Goal: Use online tool/utility: Utilize a website feature to perform a specific function

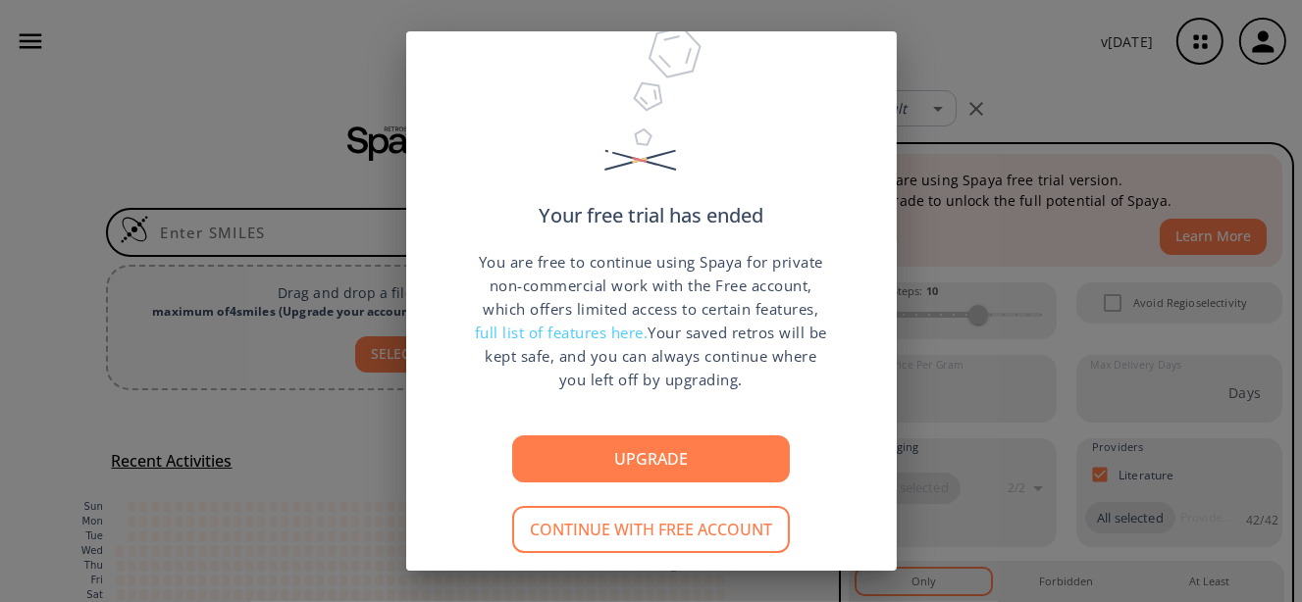
scroll to position [82, 0]
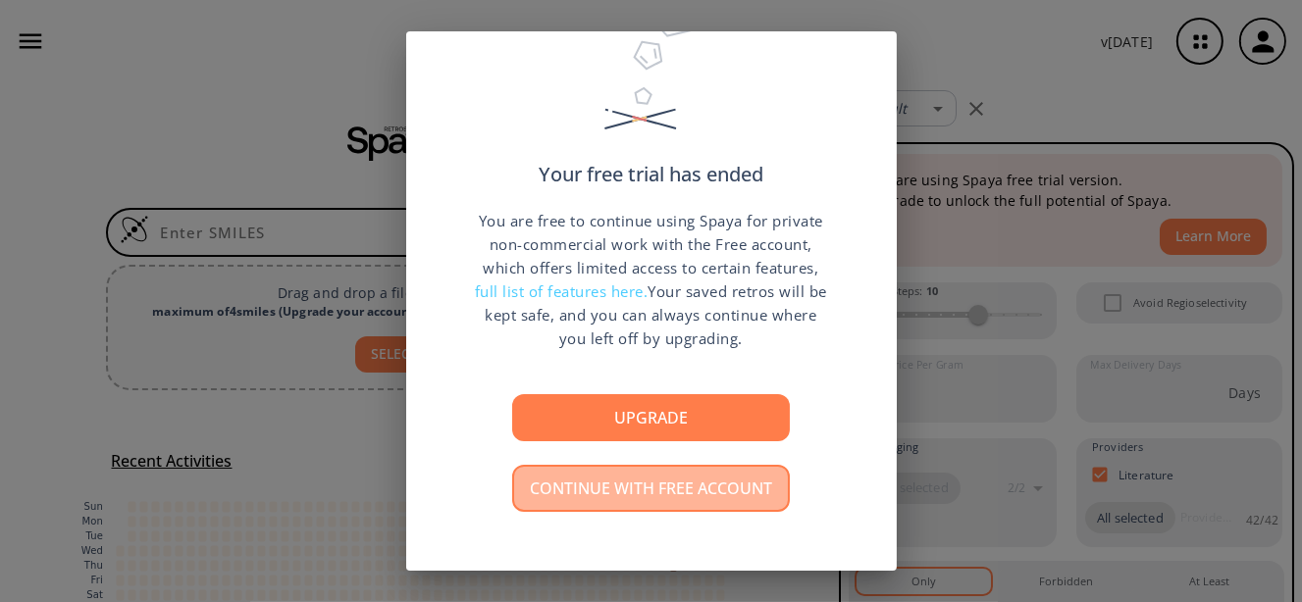
click at [719, 501] on button "Continue with free account" at bounding box center [651, 488] width 278 height 47
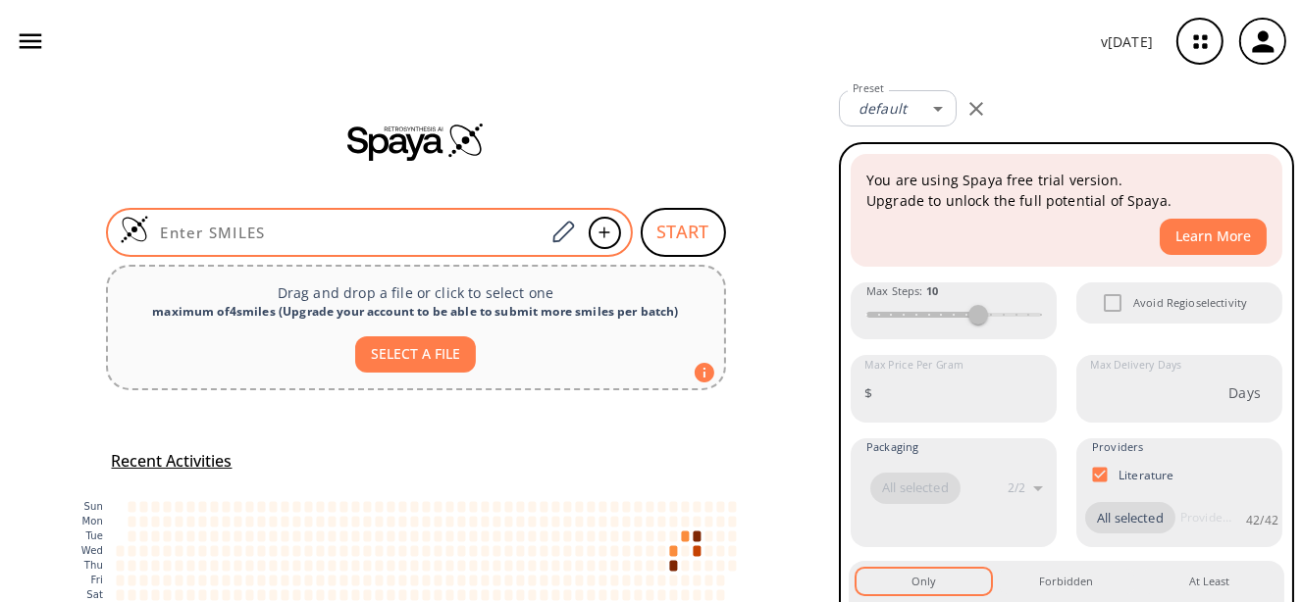
click at [297, 234] on input at bounding box center [347, 233] width 396 height 20
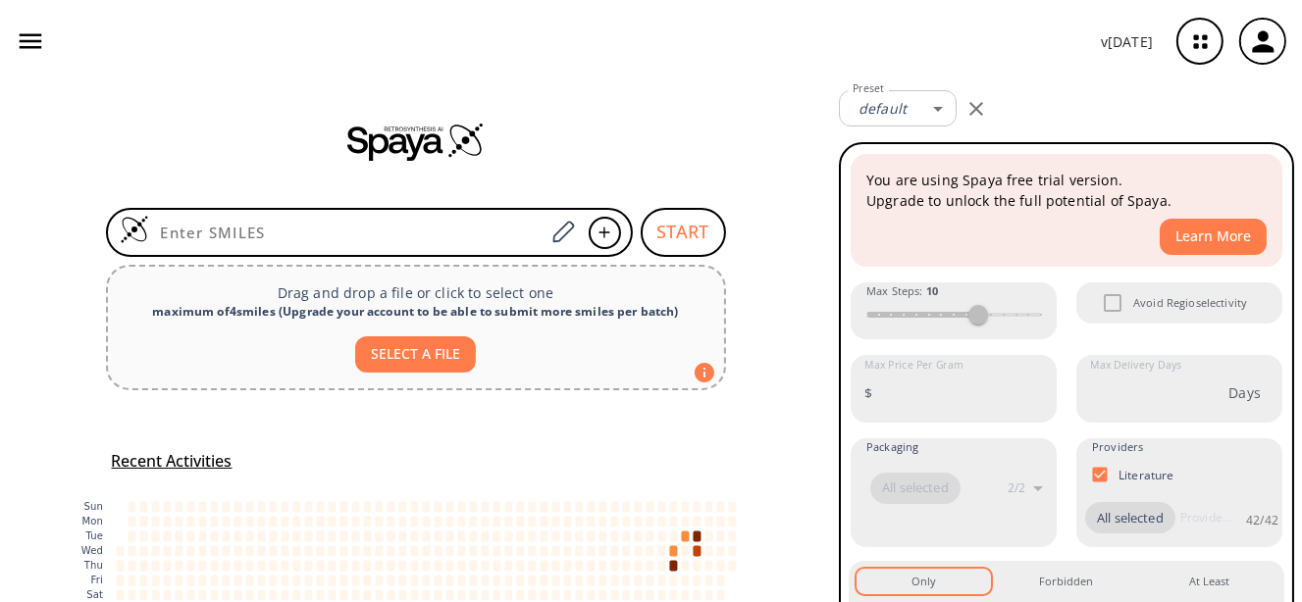
click at [385, 259] on div "START Drag and drop a file or click to select one maximum of 4 smiles ( Upgrade…" at bounding box center [415, 400] width 831 height 637
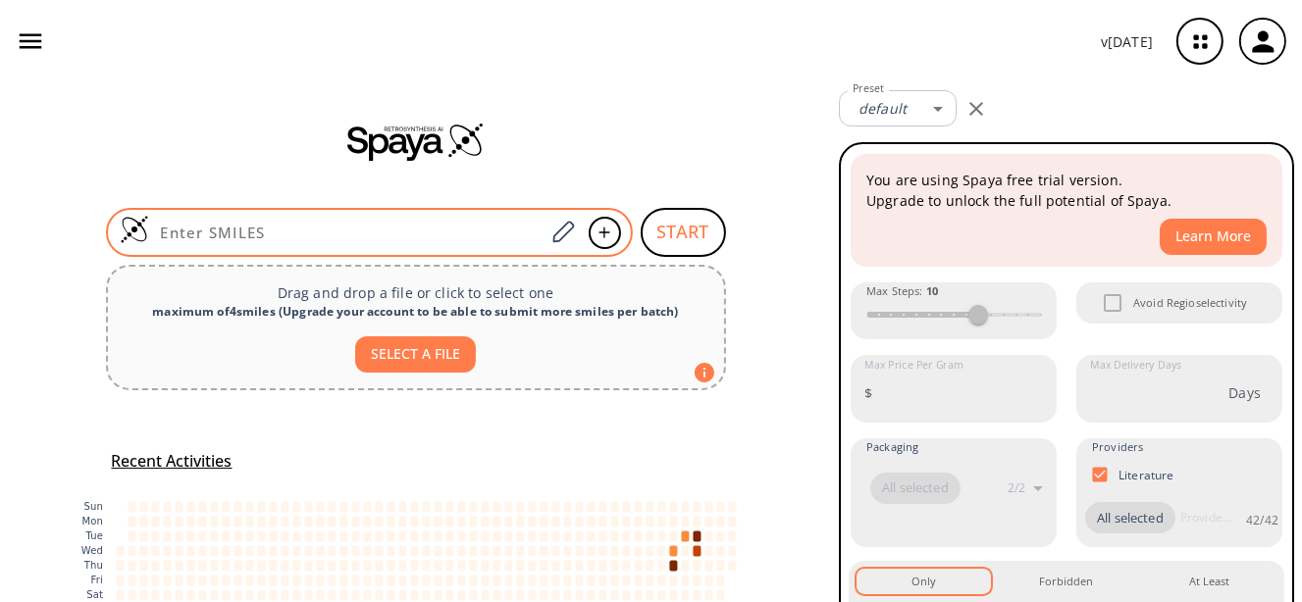
click at [388, 241] on div at bounding box center [369, 232] width 527 height 49
paste input "CC1(C)CC(C(CON2CCN(C(OC(C)(C)C)=O)CC2)=C(C3=CC=C(Cl)C=C3)C1)=O"
type input "CC1(C)CC(C(CON2CCN(C(OC(C)(C)C)=O)CC2)=C(C3=CC=C(Cl)C=C3)C1)=O"
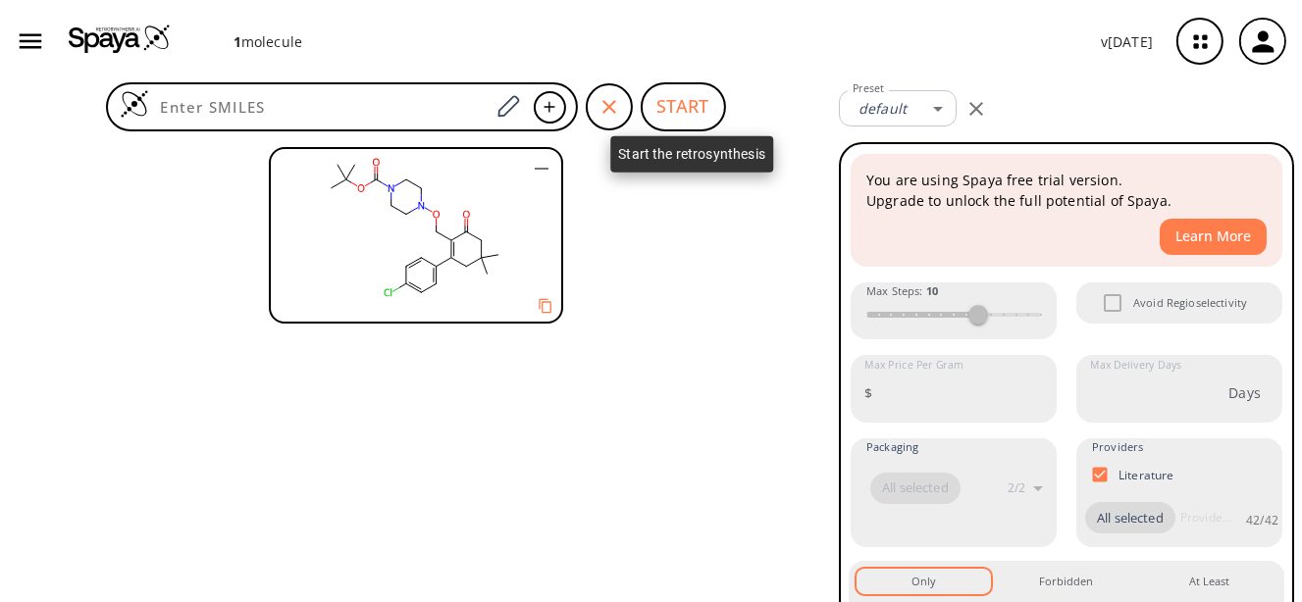
click at [655, 116] on button "START" at bounding box center [683, 106] width 85 height 49
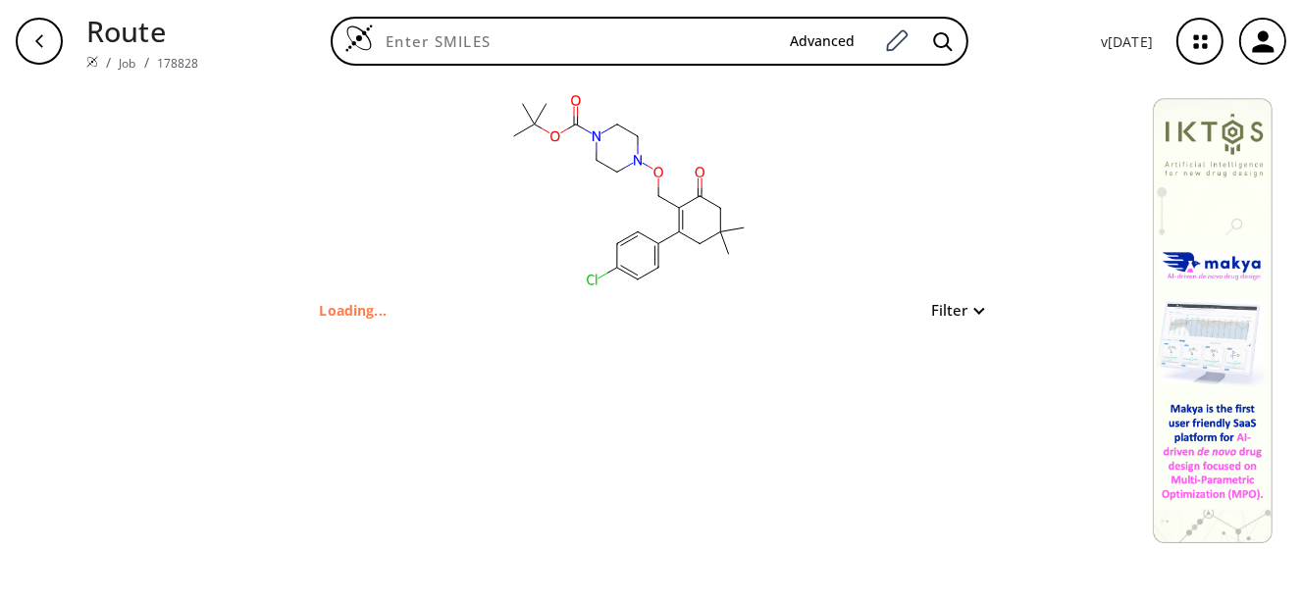
click at [968, 313] on button "Filter" at bounding box center [951, 310] width 63 height 15
click at [973, 131] on div at bounding box center [651, 301] width 1302 height 602
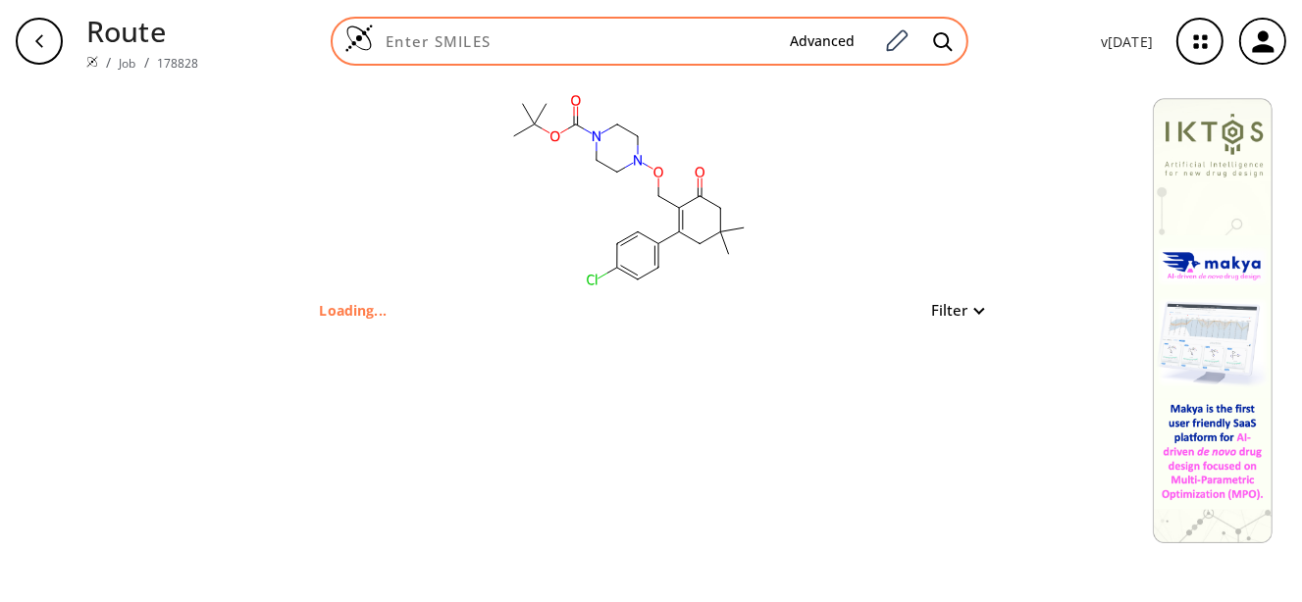
click at [416, 39] on input at bounding box center [574, 41] width 400 height 20
paste input "CC1(C)CC(C(CN2CCN(C(OC(C)(C)C)=O)CC2)=C(C3=CC=C(Cl)C=C3)C1)=O"
type input "CC1(C)CC(C(CN2CCN(C(OC(C)(C)C)=O)CC2)=C(C3=CC=C(Cl)C=C3)C1)=O"
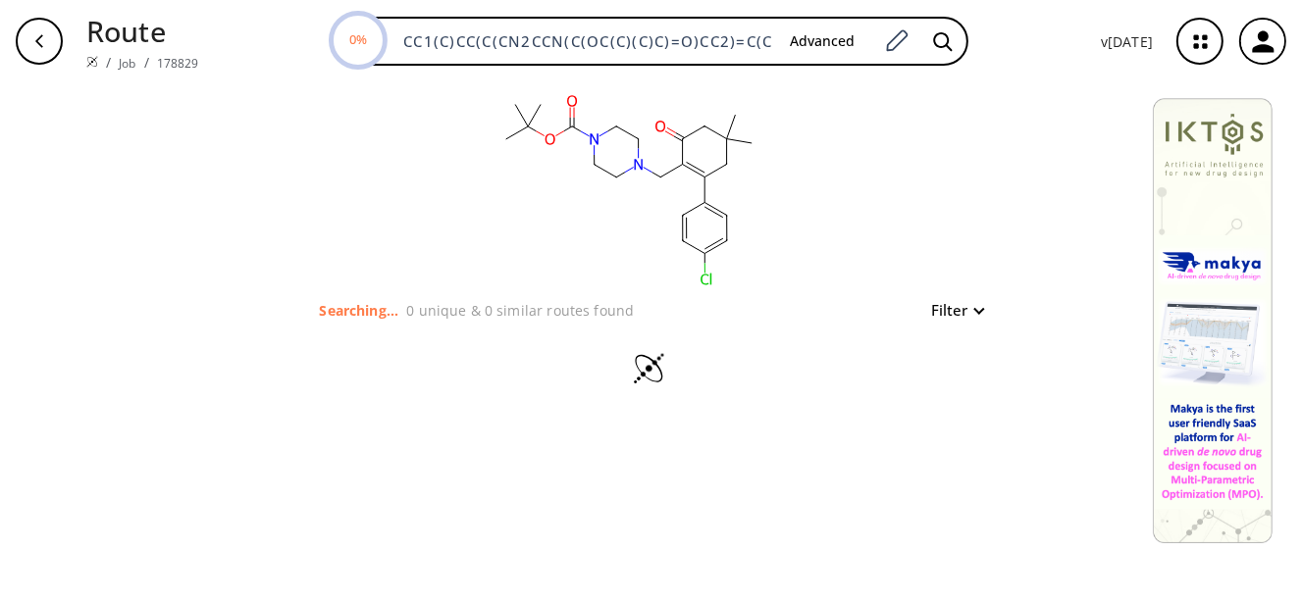
click at [949, 314] on button "Filter" at bounding box center [951, 310] width 63 height 15
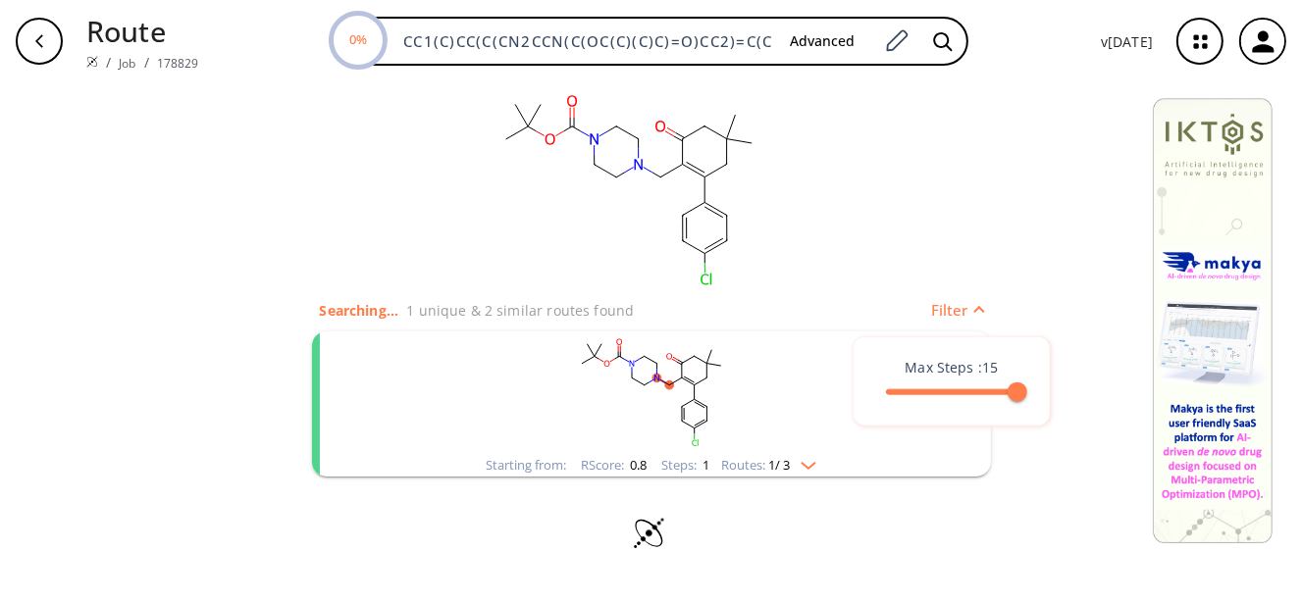
click at [949, 312] on div at bounding box center [651, 301] width 1302 height 602
click at [697, 408] on rect "clusters" at bounding box center [651, 393] width 510 height 123
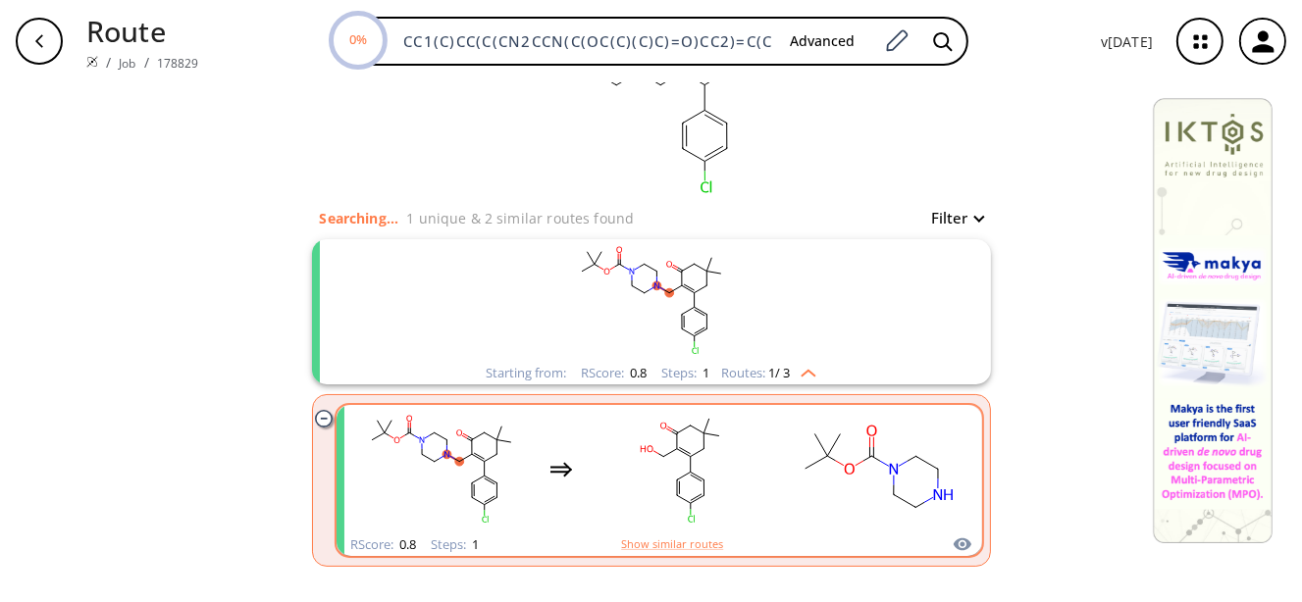
scroll to position [165, 0]
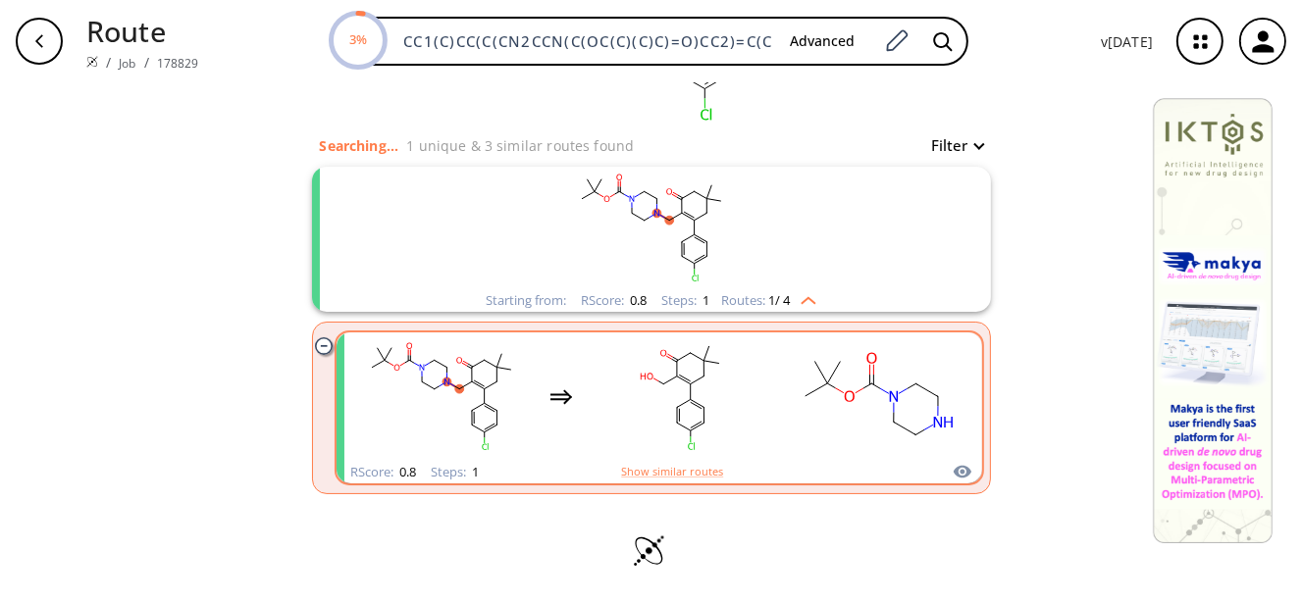
click at [654, 433] on rect "clusters" at bounding box center [681, 397] width 177 height 123
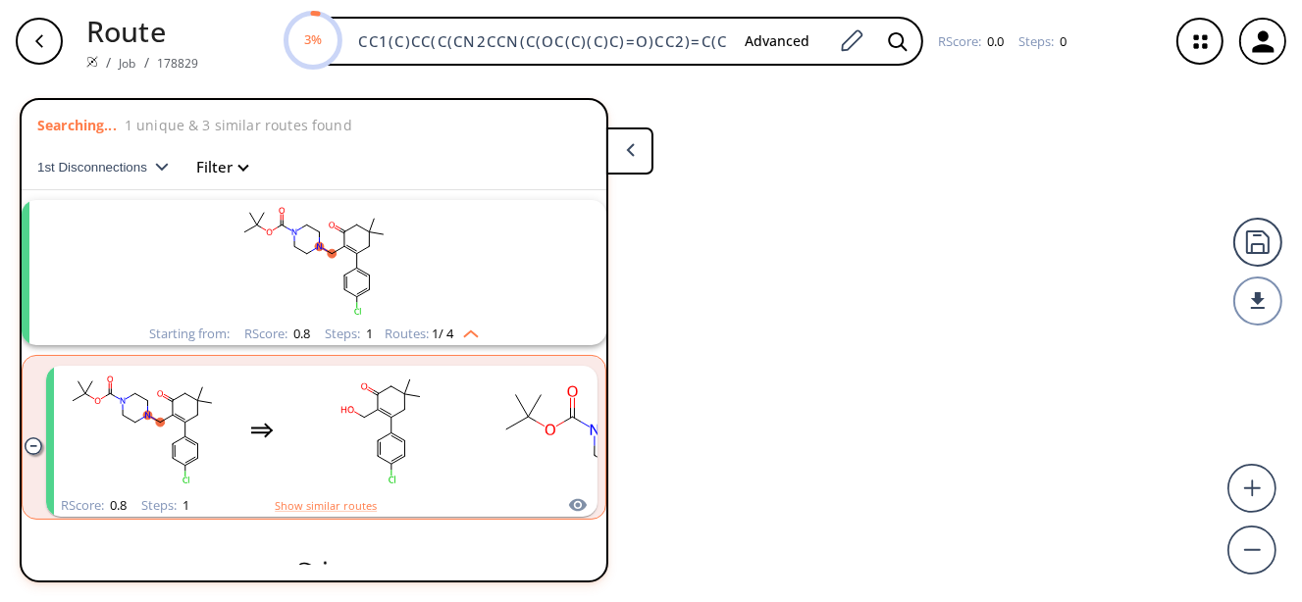
scroll to position [44, 0]
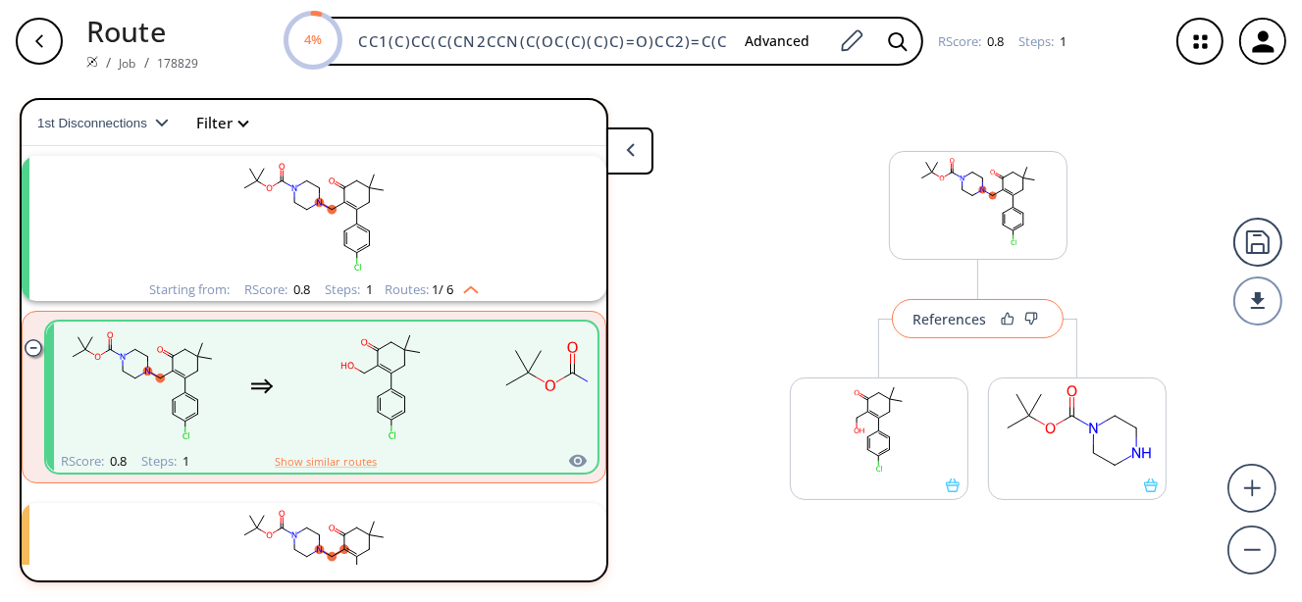
click at [999, 320] on div at bounding box center [1019, 319] width 47 height 14
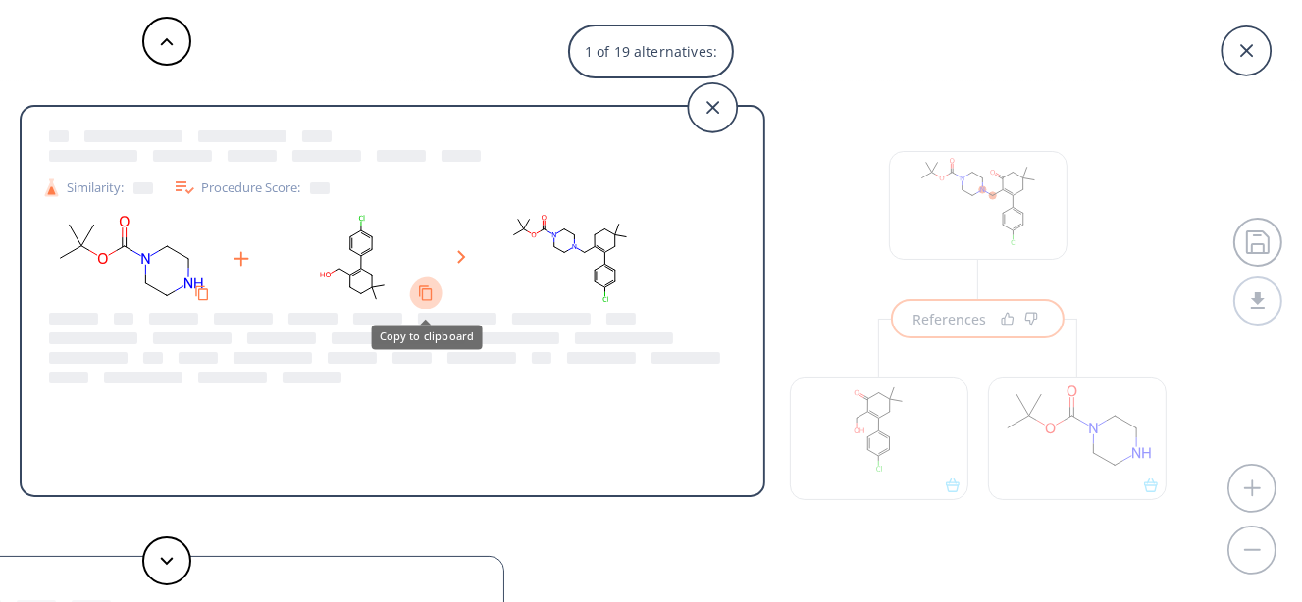
click at [410, 295] on div at bounding box center [425, 293] width 31 height 31
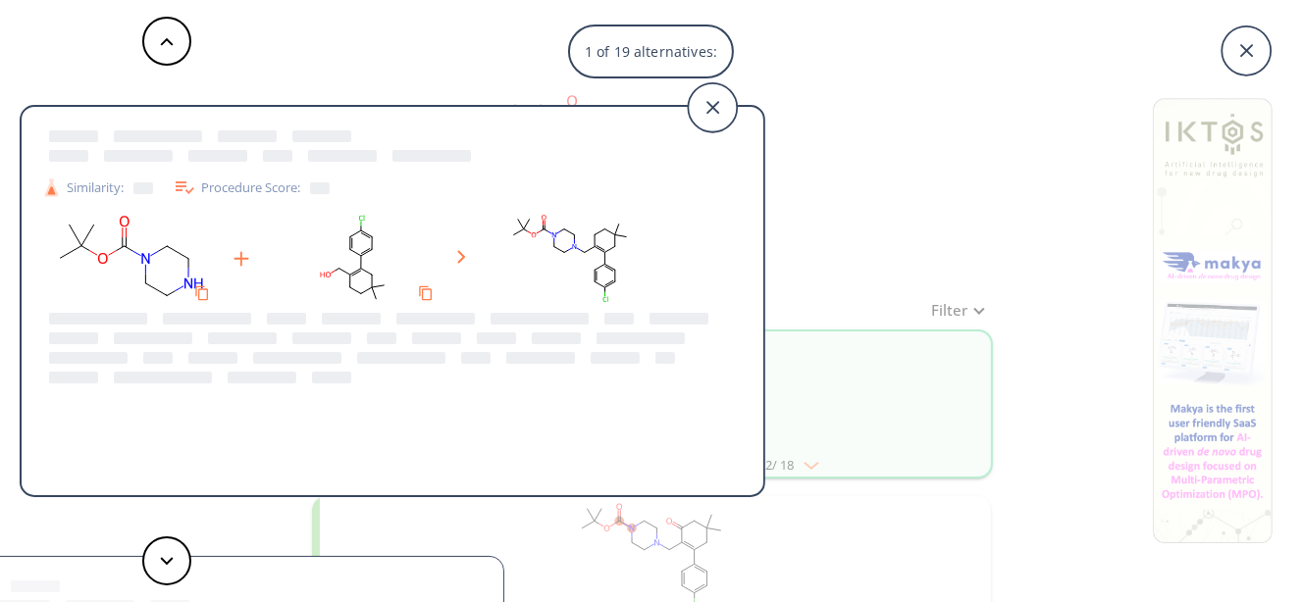
click at [821, 281] on div "1 of 19 alternatives: Similarity: Procedure Score: Similarity: Procedure Score:…" at bounding box center [651, 301] width 1302 height 602
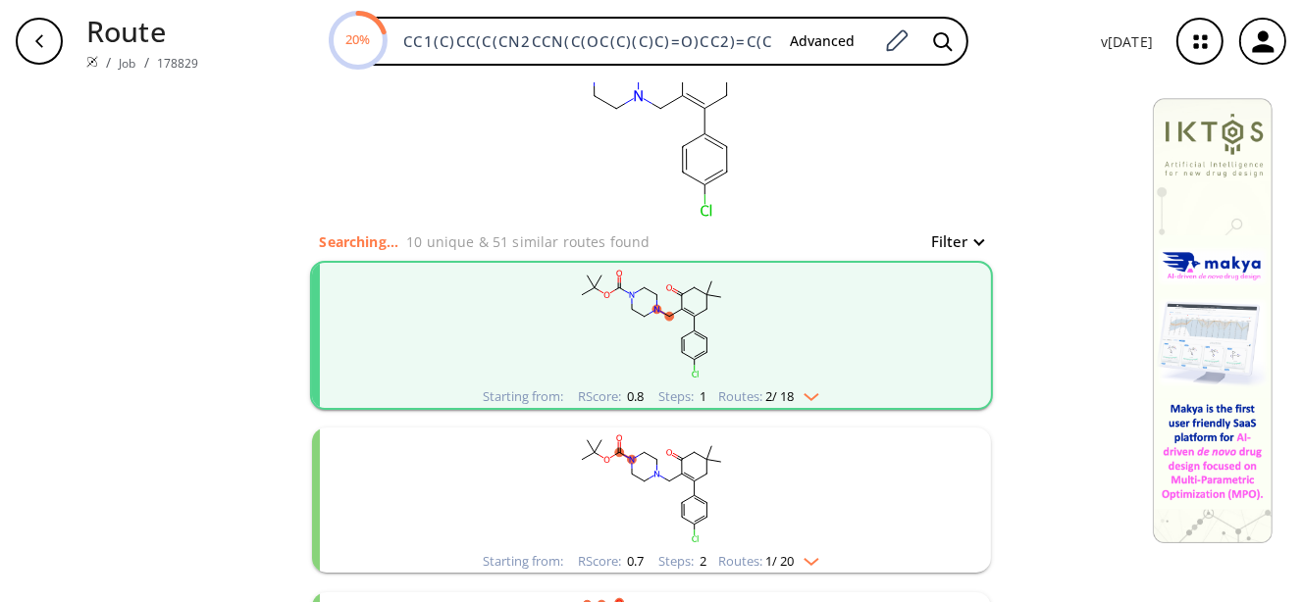
scroll to position [98, 0]
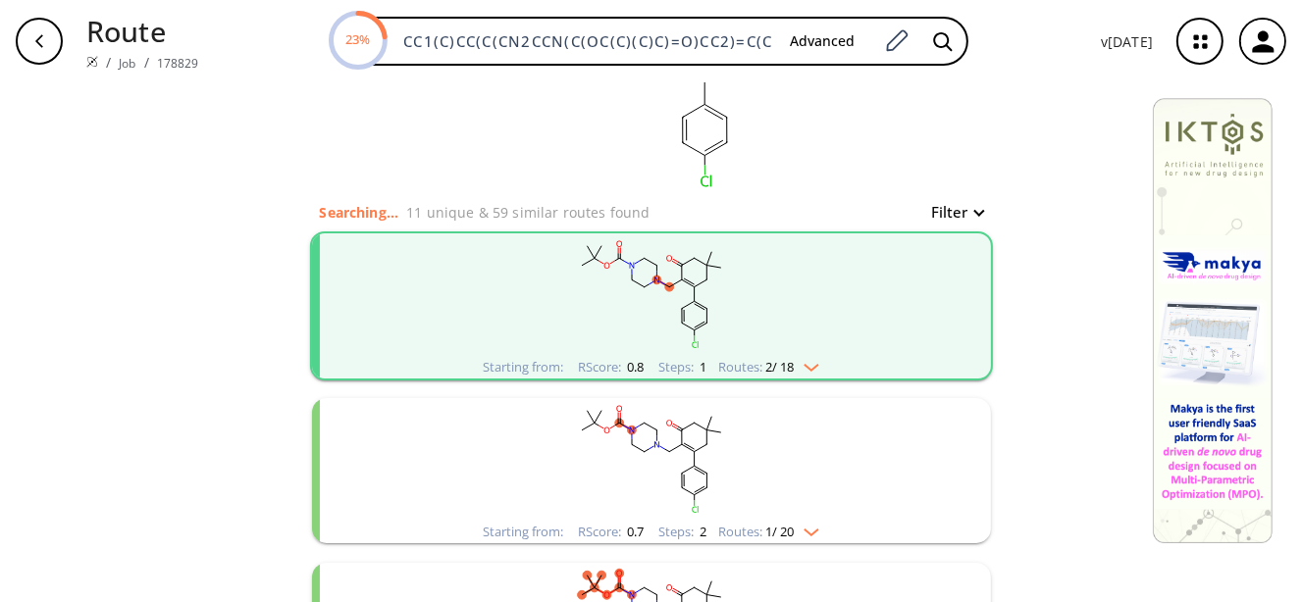
click at [677, 469] on ellipse "clusters" at bounding box center [681, 473] width 9 height 9
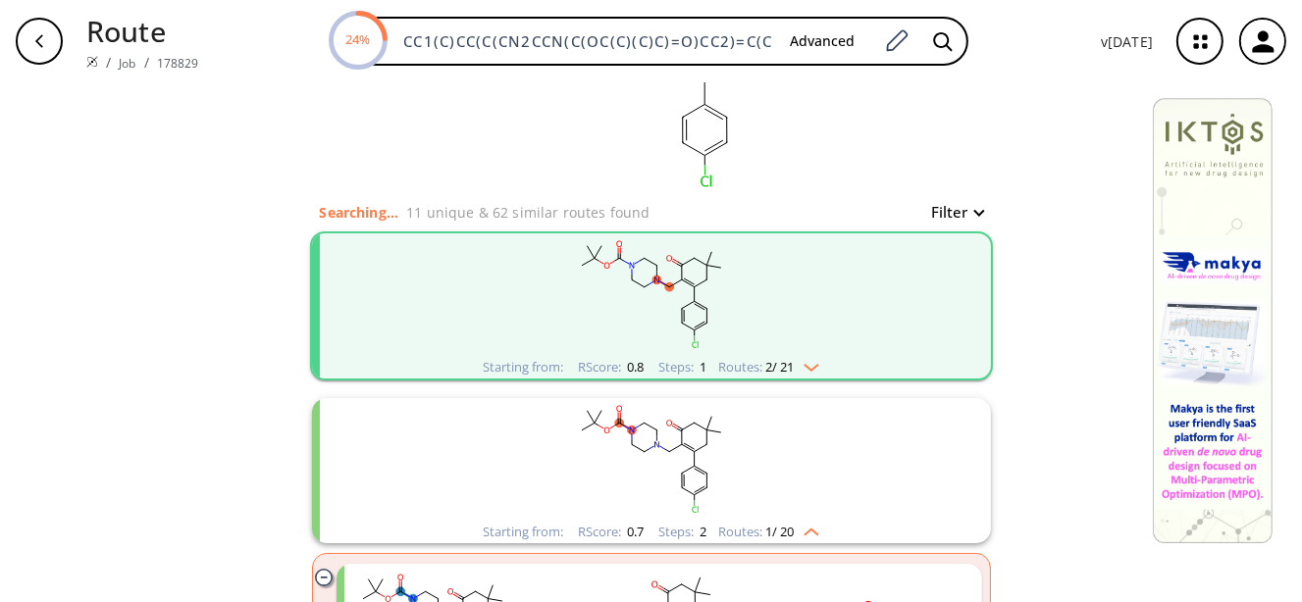
click at [677, 469] on ellipse "clusters" at bounding box center [681, 473] width 9 height 9
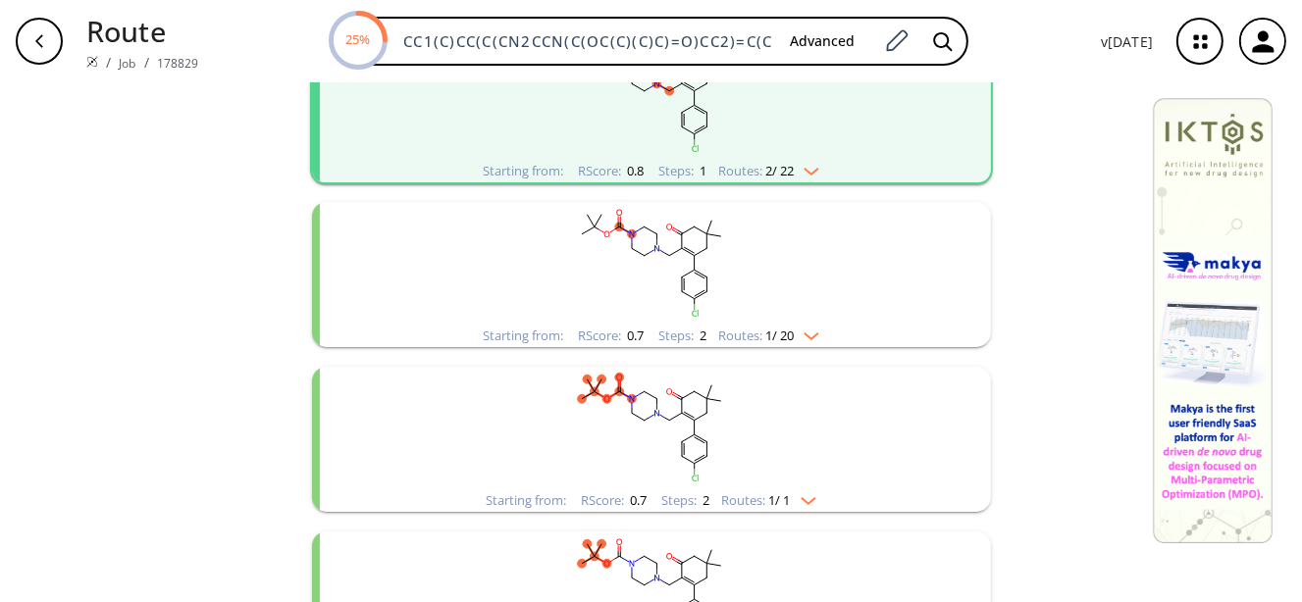
scroll to position [196, 0]
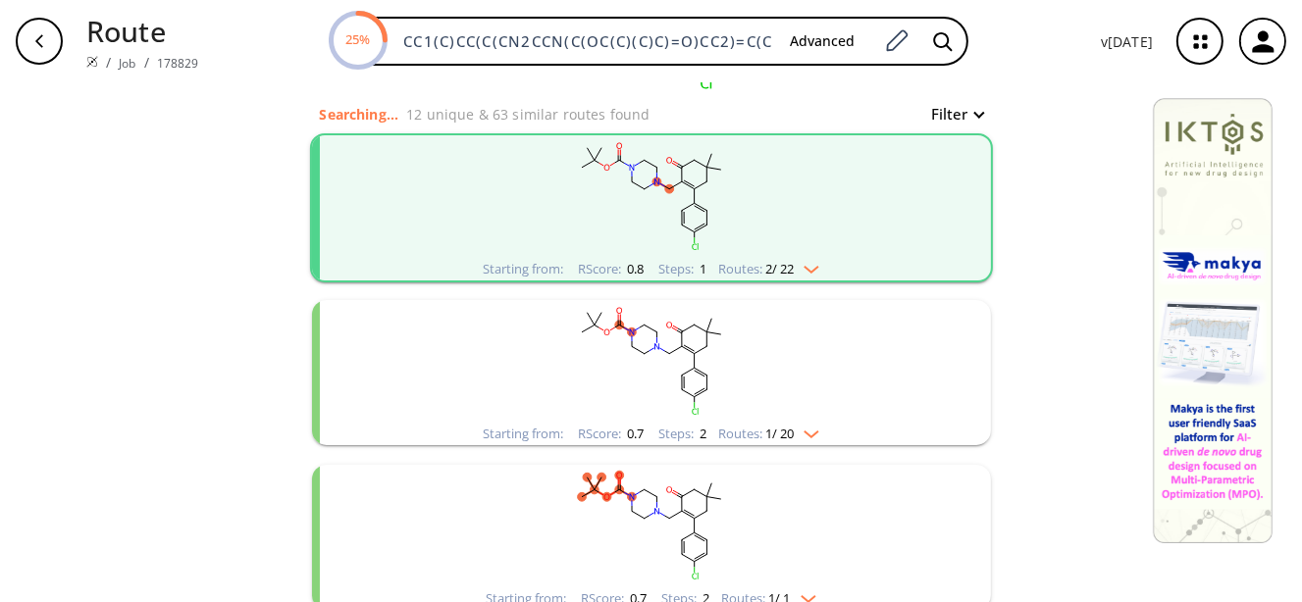
click at [693, 218] on rect "clusters" at bounding box center [651, 196] width 510 height 123
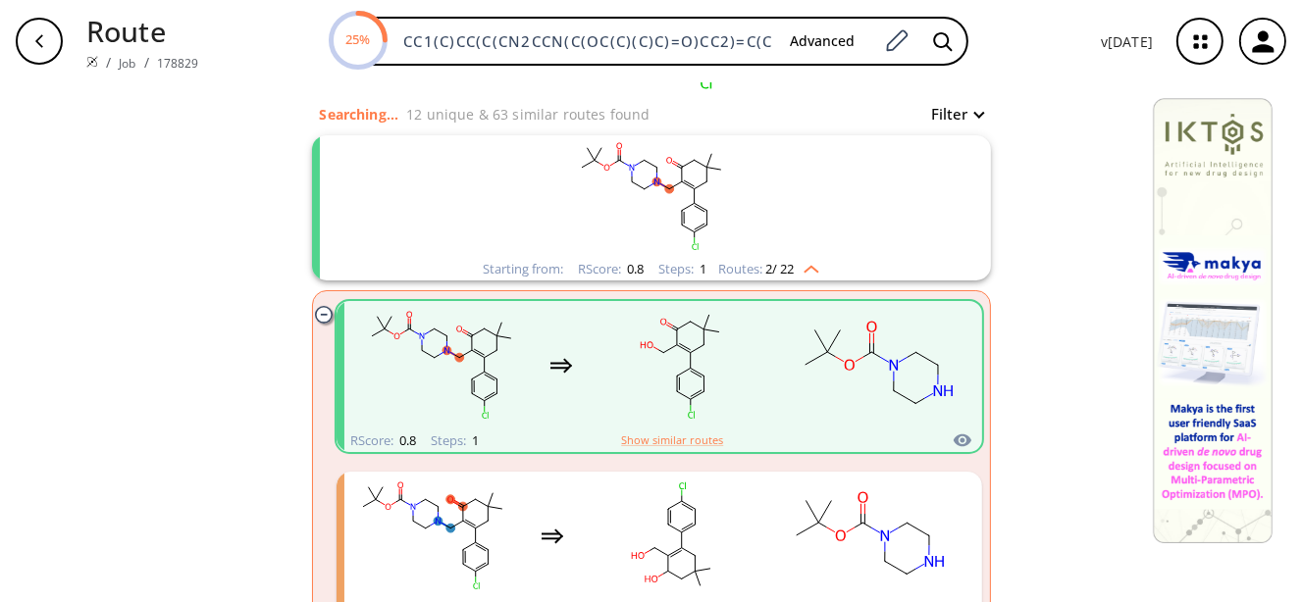
click at [648, 430] on div "RScore : 0.8 Steps : 1 Show similar routes" at bounding box center [660, 441] width 646 height 23
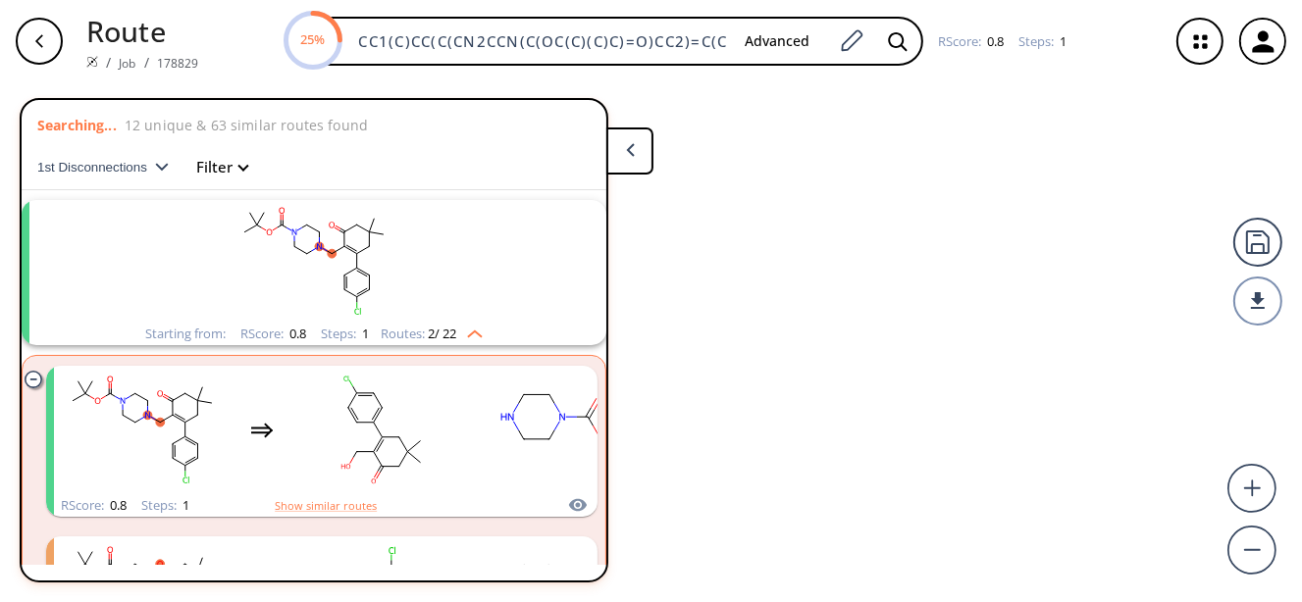
scroll to position [44, 0]
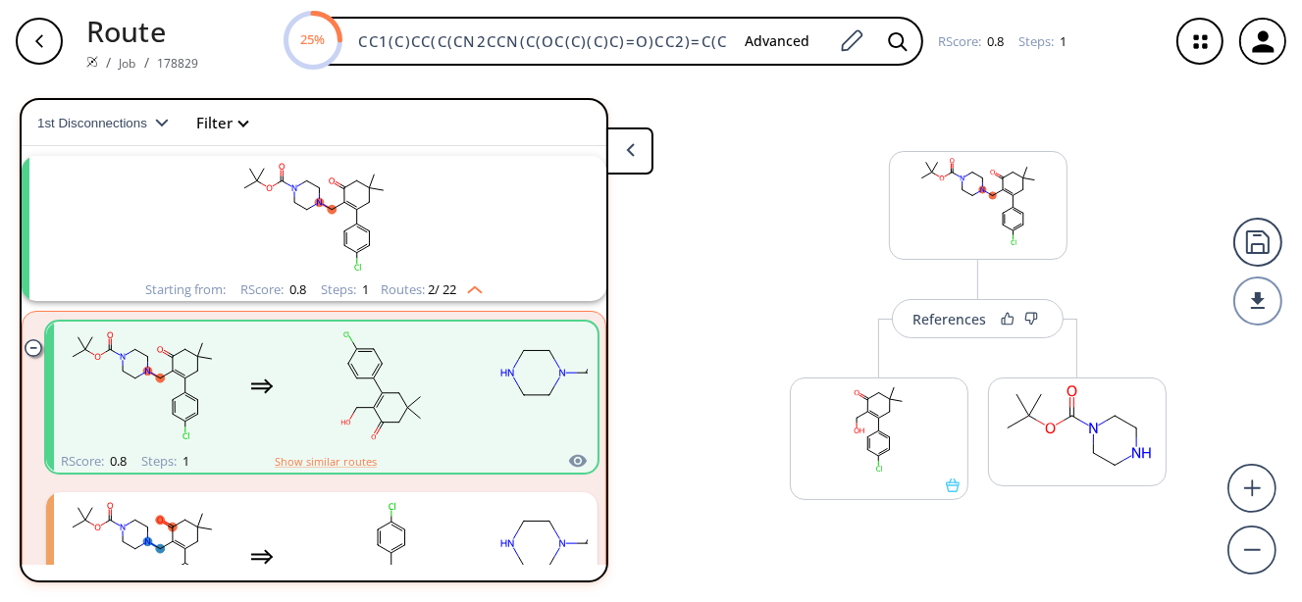
click at [976, 340] on div "More routes from here" at bounding box center [879, 429] width 198 height 221
click at [976, 328] on button "References" at bounding box center [978, 318] width 172 height 39
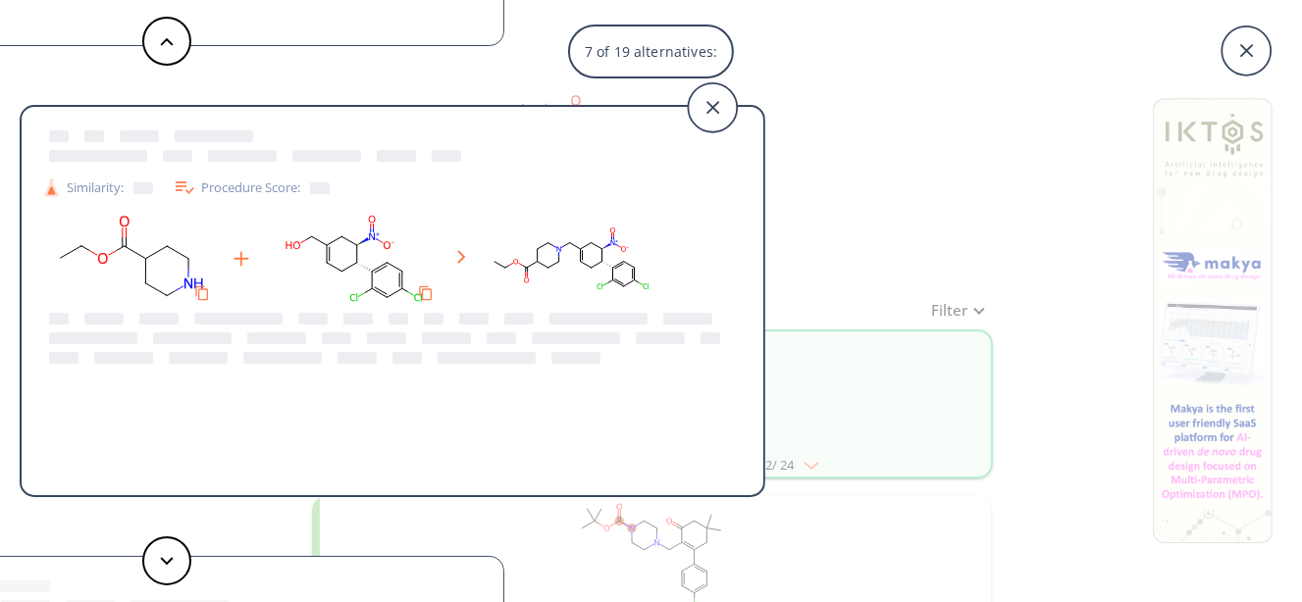
type input "CC1(C)CC(C(CON2CCN(C(OC(C)(C)C)=O)CC2)=C(C3=CC=C(Cl)C=C3)C1)=O"
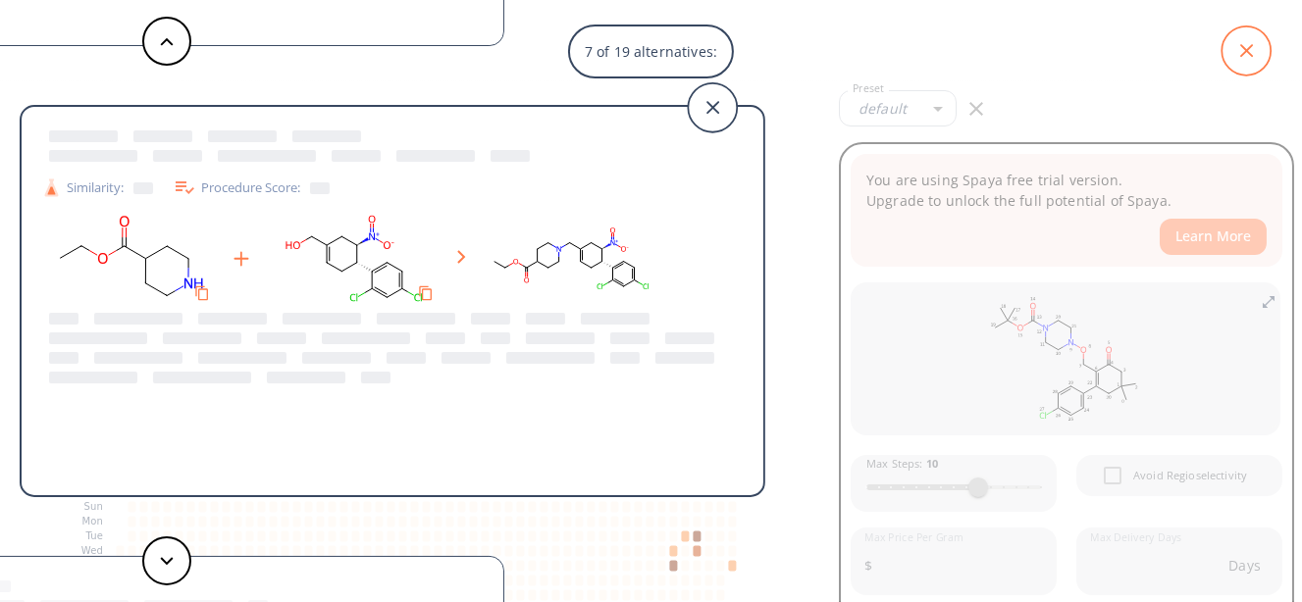
click at [1243, 60] on icon at bounding box center [1245, 50] width 49 height 49
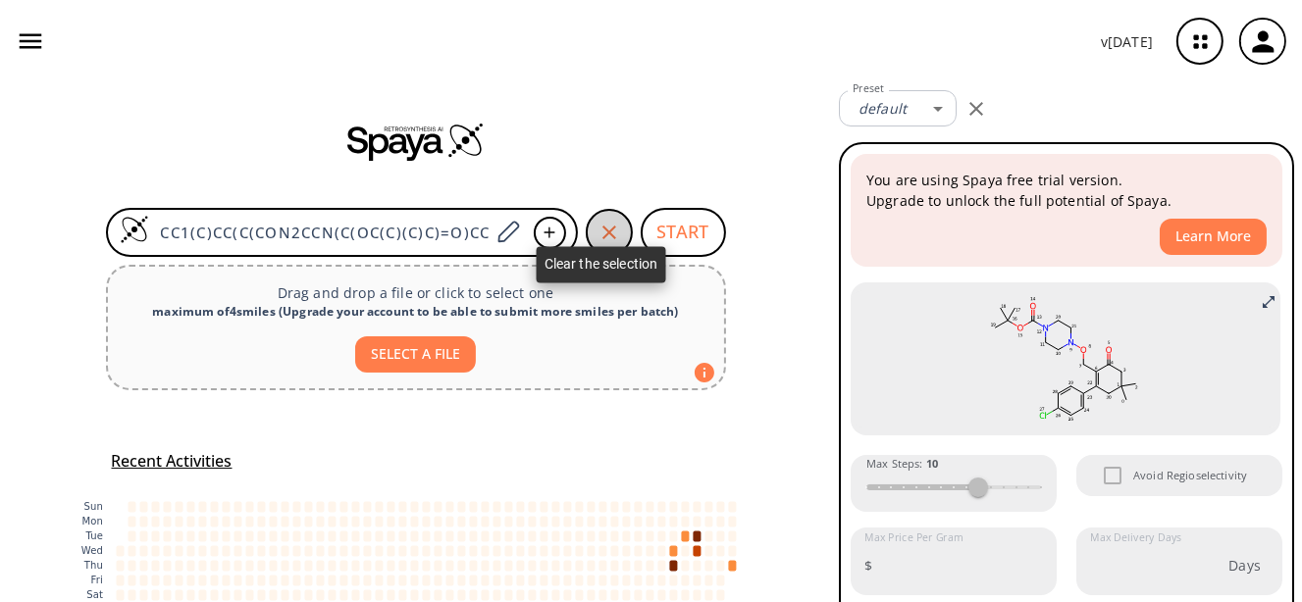
click at [611, 241] on icon "button" at bounding box center [609, 233] width 24 height 24
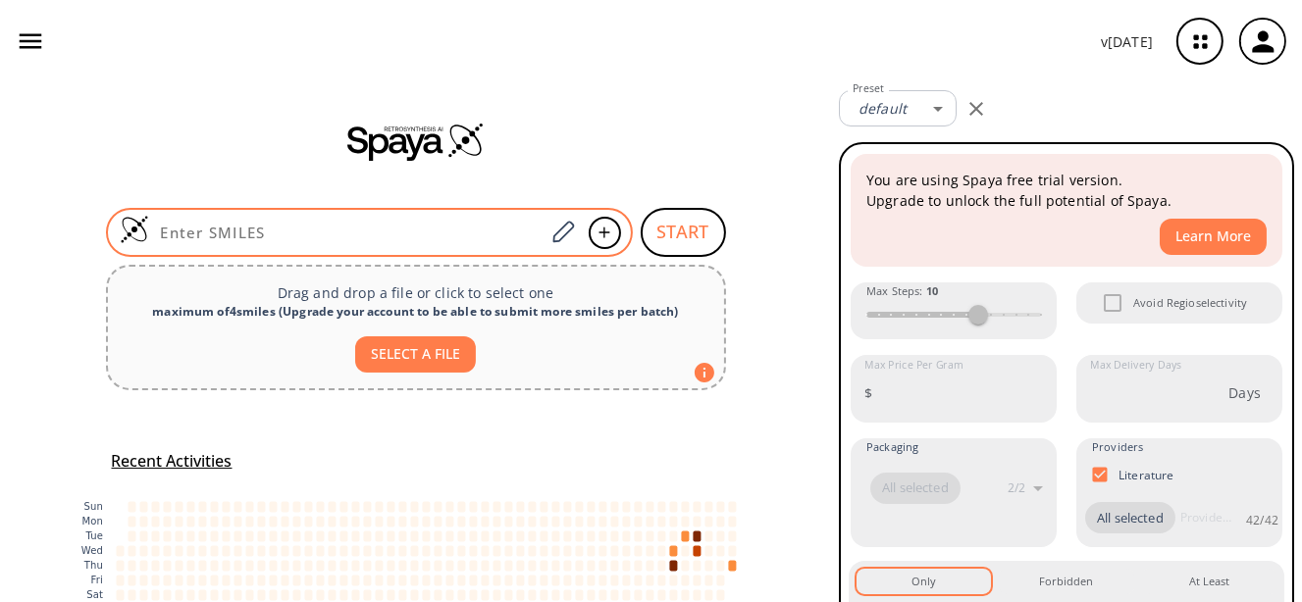
click at [418, 231] on input at bounding box center [347, 233] width 396 height 20
paste input "O=C1CC(C)(C)CC(C2=CC=C(Cl)C=C2)=C1CN3CCN(C(OC(C)(C)C)=O)CC3"
type input "O=C1CC(C)(C)CC(C2=CC=C(Cl)C=C2)=C1CN3CCN(C(OC(C)(C)C)=O)CC3"
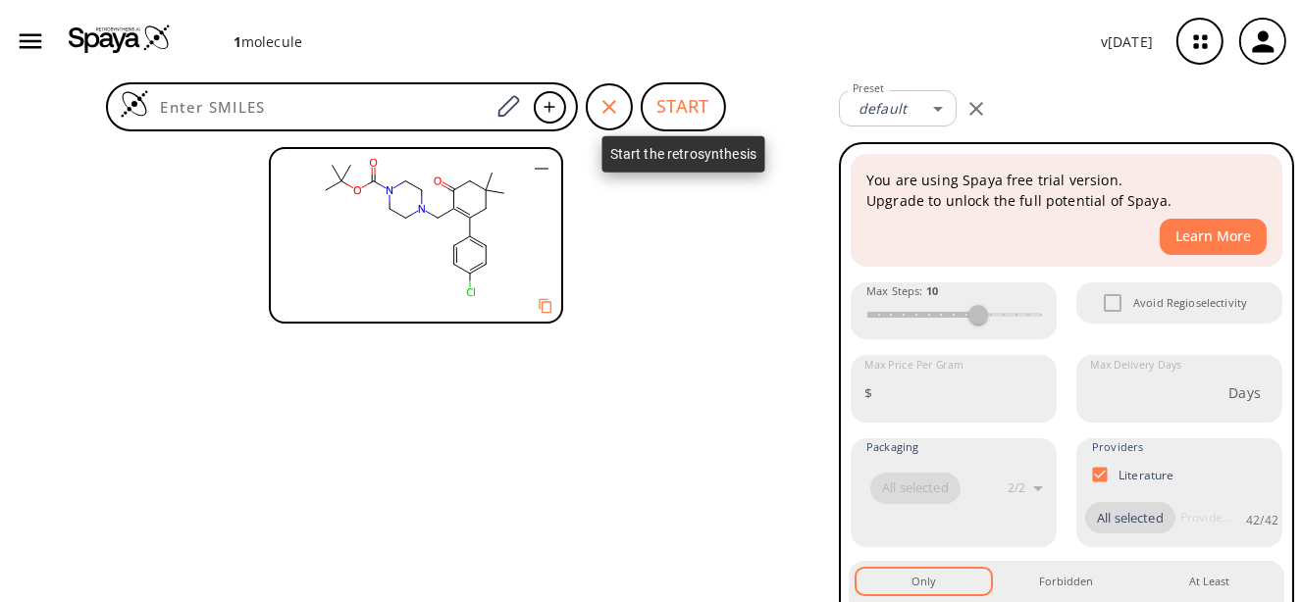
click at [674, 106] on button "START" at bounding box center [683, 106] width 85 height 49
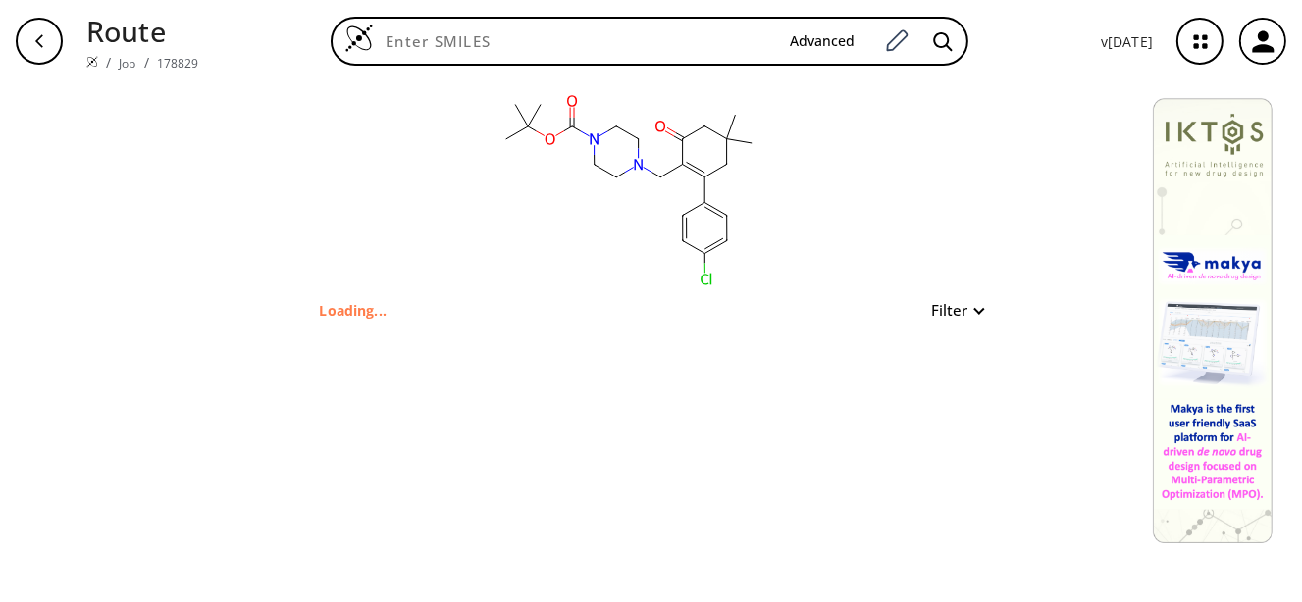
click at [947, 315] on button "Filter" at bounding box center [951, 310] width 63 height 15
click at [947, 315] on div at bounding box center [651, 301] width 1302 height 602
click at [981, 308] on button "Filter" at bounding box center [951, 310] width 63 height 15
click at [981, 308] on div at bounding box center [651, 301] width 1302 height 602
click at [936, 303] on button "Filter" at bounding box center [951, 310] width 63 height 15
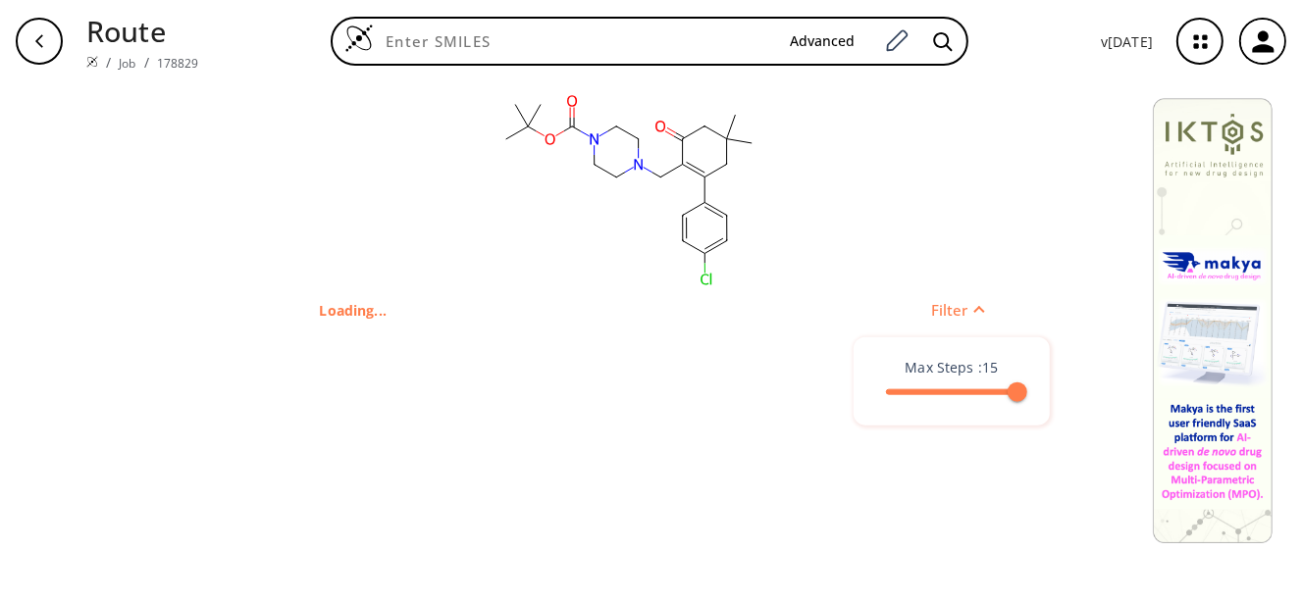
click at [936, 303] on div at bounding box center [651, 301] width 1302 height 602
click at [768, 279] on rect at bounding box center [629, 190] width 392 height 216
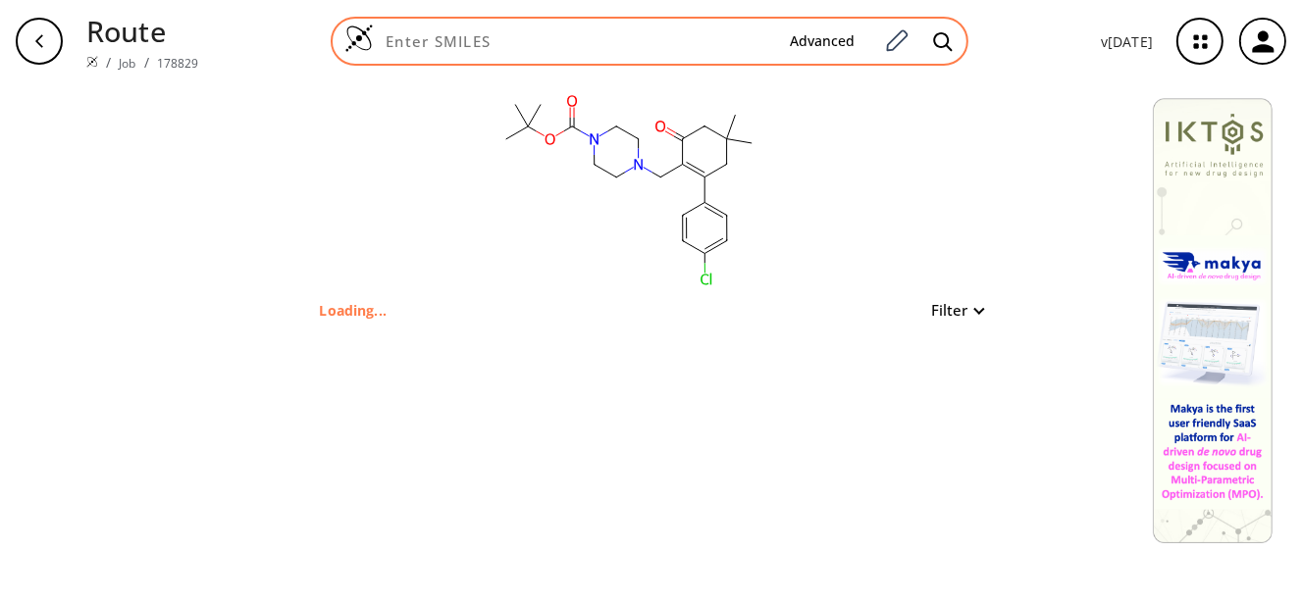
click at [609, 47] on input at bounding box center [574, 41] width 400 height 20
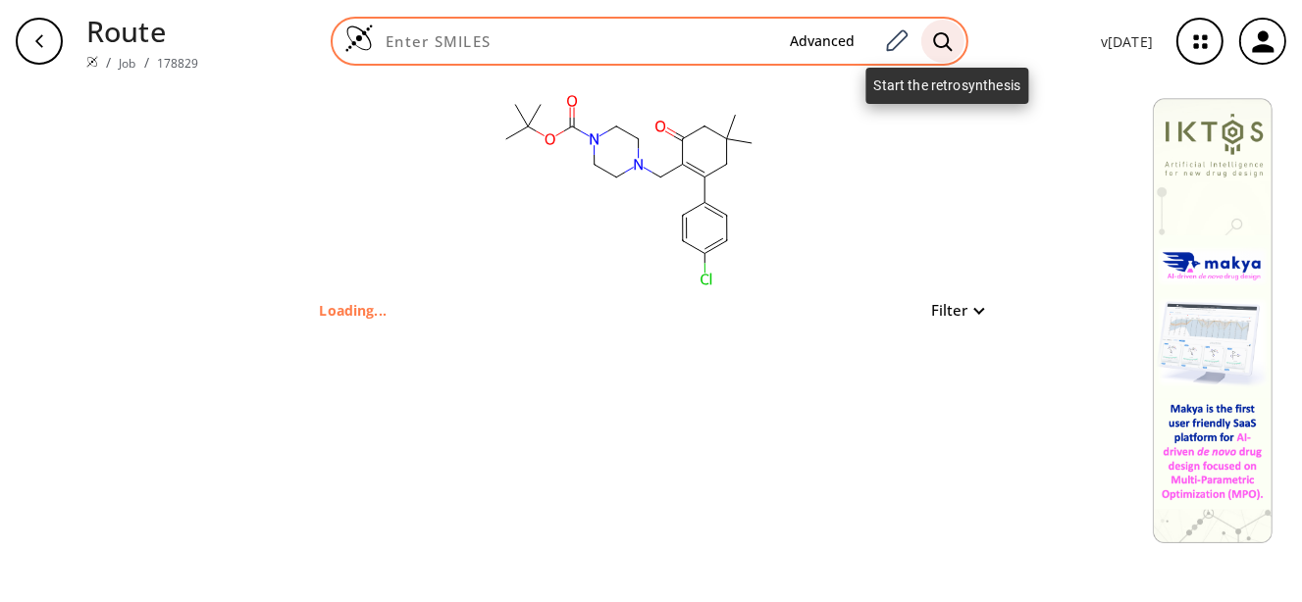
click at [952, 39] on icon at bounding box center [943, 41] width 20 height 21
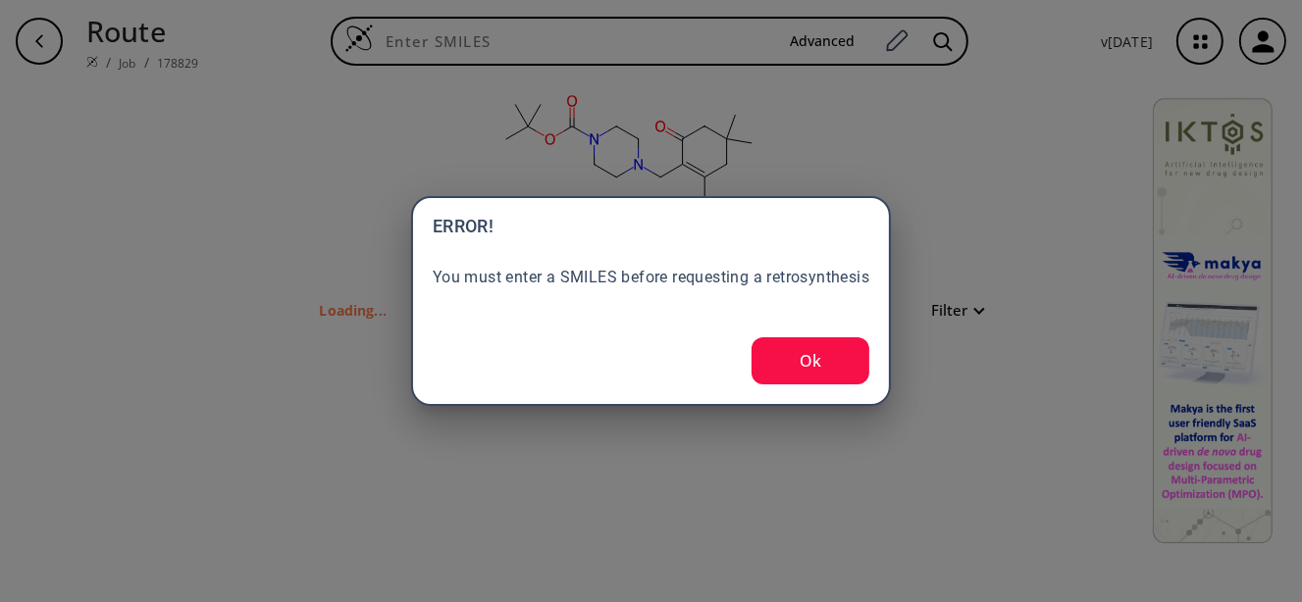
click at [799, 323] on div "ERROR! You must enter a SMILES before requesting a retrosynthesis Ok" at bounding box center [651, 301] width 437 height 167
click at [799, 337] on button "Ok" at bounding box center [810, 360] width 118 height 47
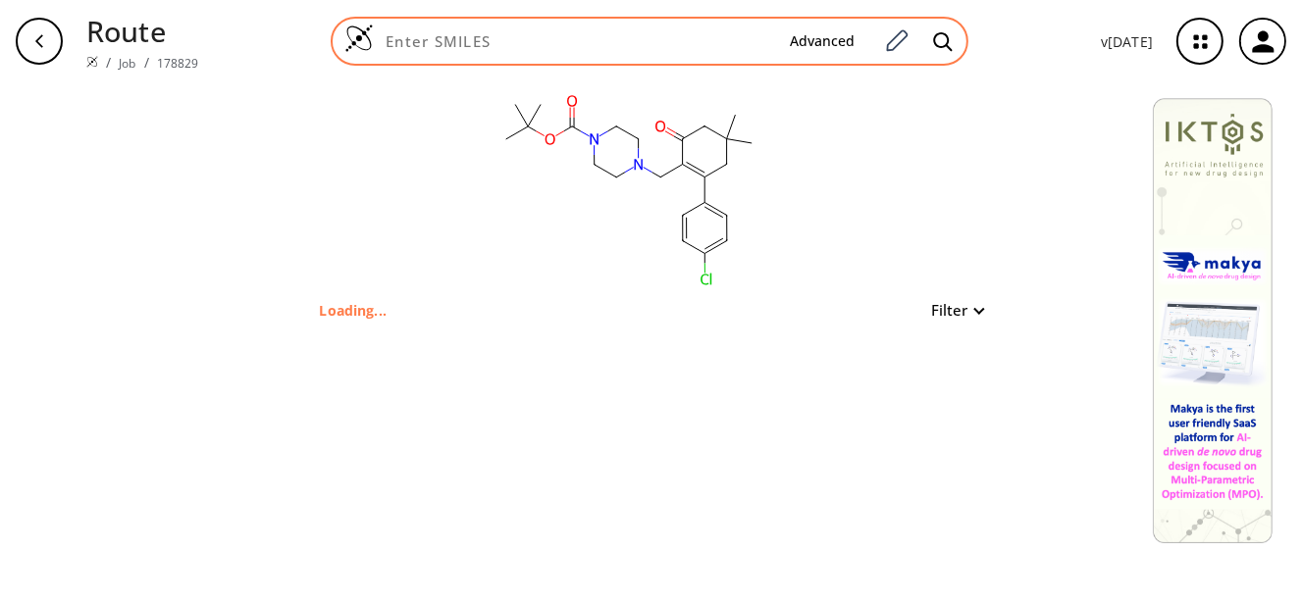
click at [640, 28] on div "Advanced" at bounding box center [650, 41] width 638 height 49
paste input "O=C1CC(C)(C)CC(C2=CC=C(Cl)C=C2)=C1CN3CCN(C(OC(C)(C)C)=O)CC3"
type input "O=C1CC(C)(C)CC(C2=CC=C(Cl)C=C2)=C1CN3CCN(C(OC(C)(C)C)=O)CC3"
type input "CC1(C)CC(C(CN2CCN(C(OC(C)(C)C)=O)CC2)=C(C3=CC=C(Cl)C=C3)C1)=O"
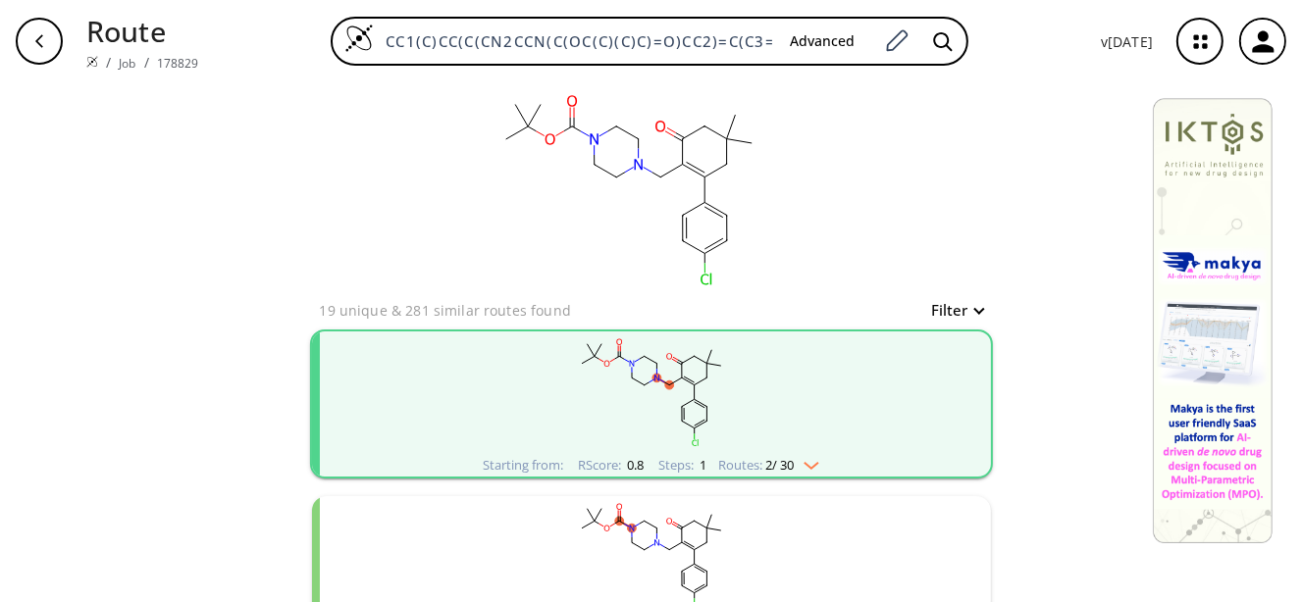
click at [643, 410] on rect "clusters" at bounding box center [651, 393] width 510 height 123
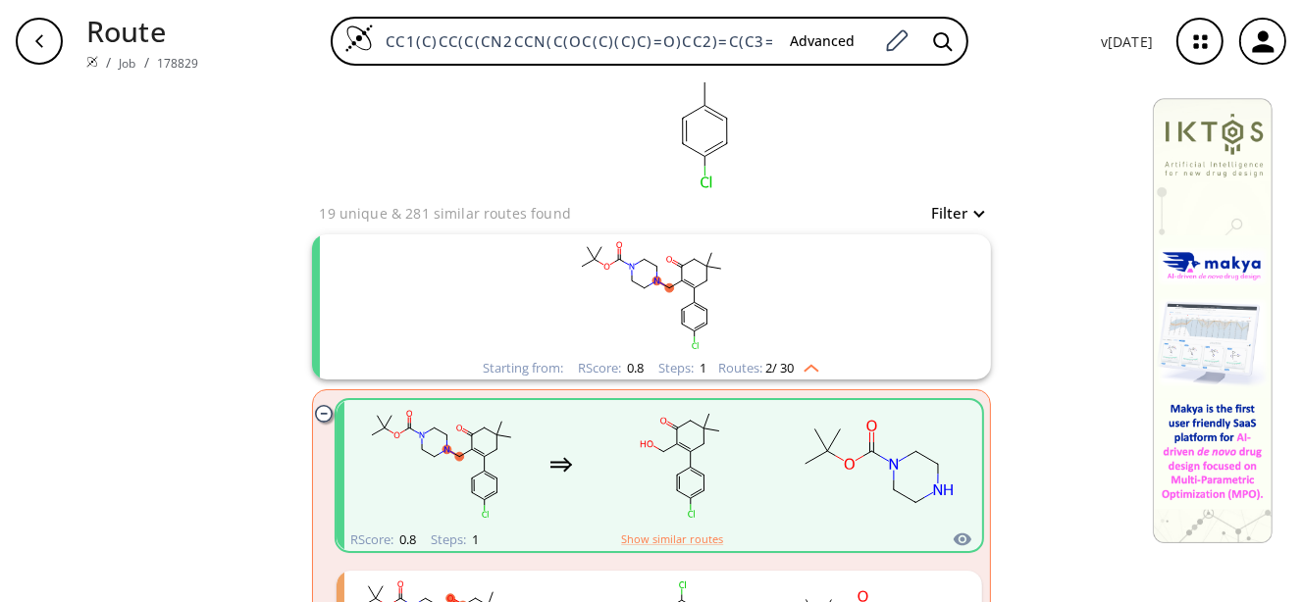
scroll to position [98, 0]
click at [681, 449] on icon "clusters" at bounding box center [684, 447] width 14 height 8
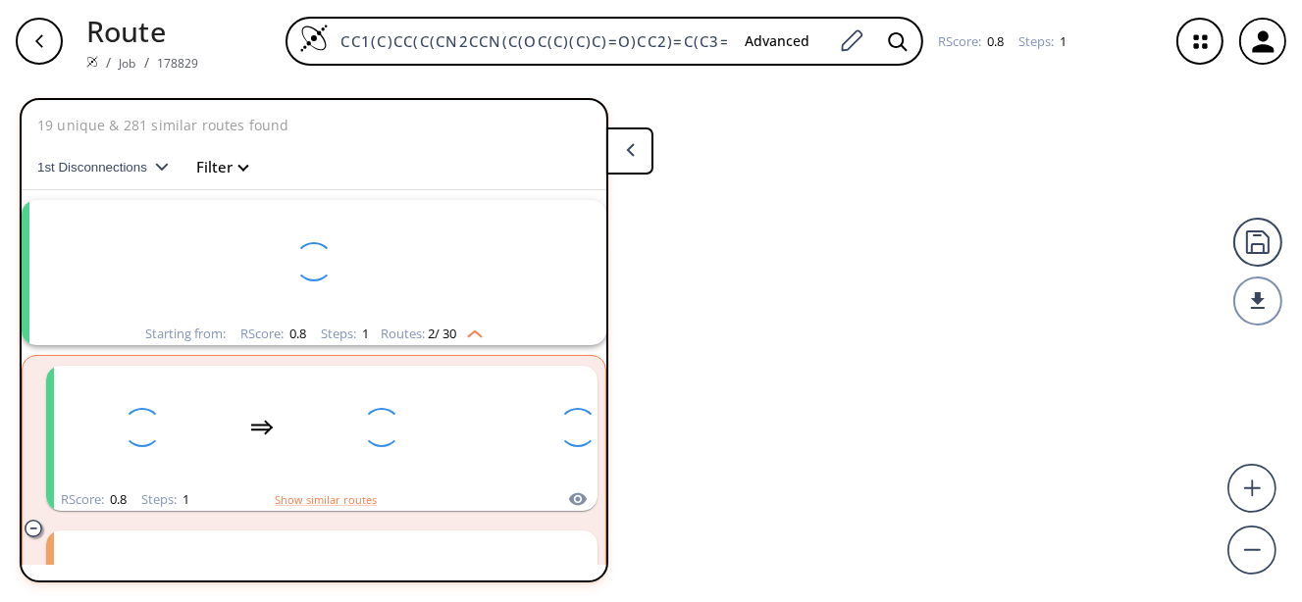
scroll to position [44, 0]
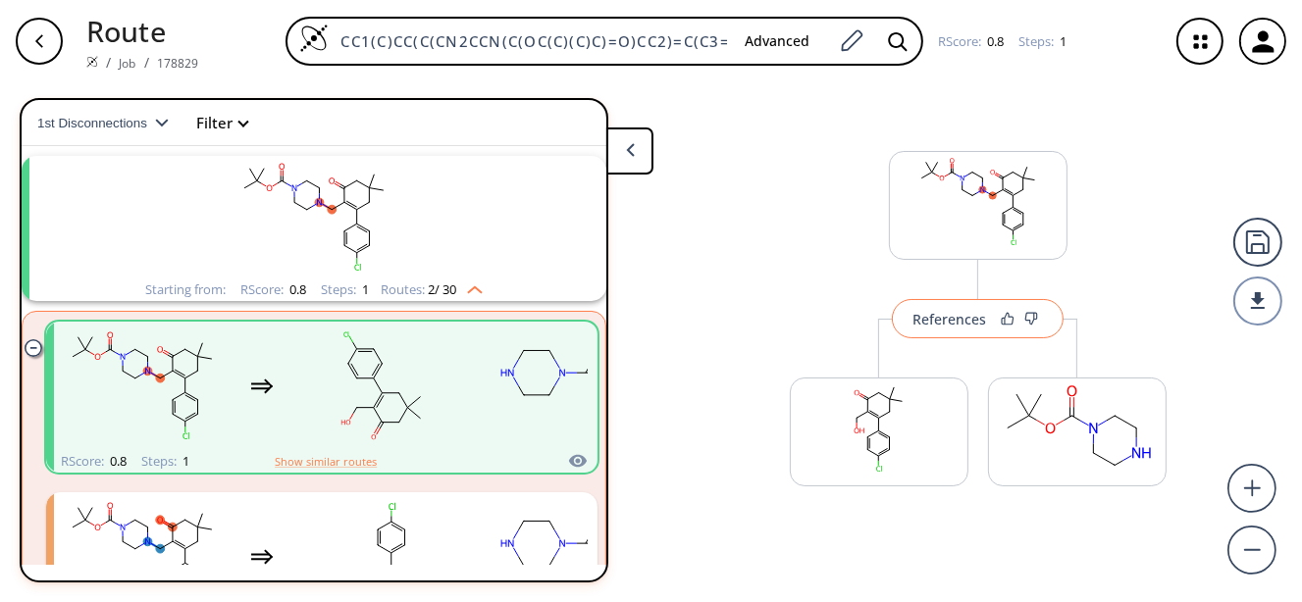
click at [965, 318] on div "References" at bounding box center [949, 319] width 74 height 13
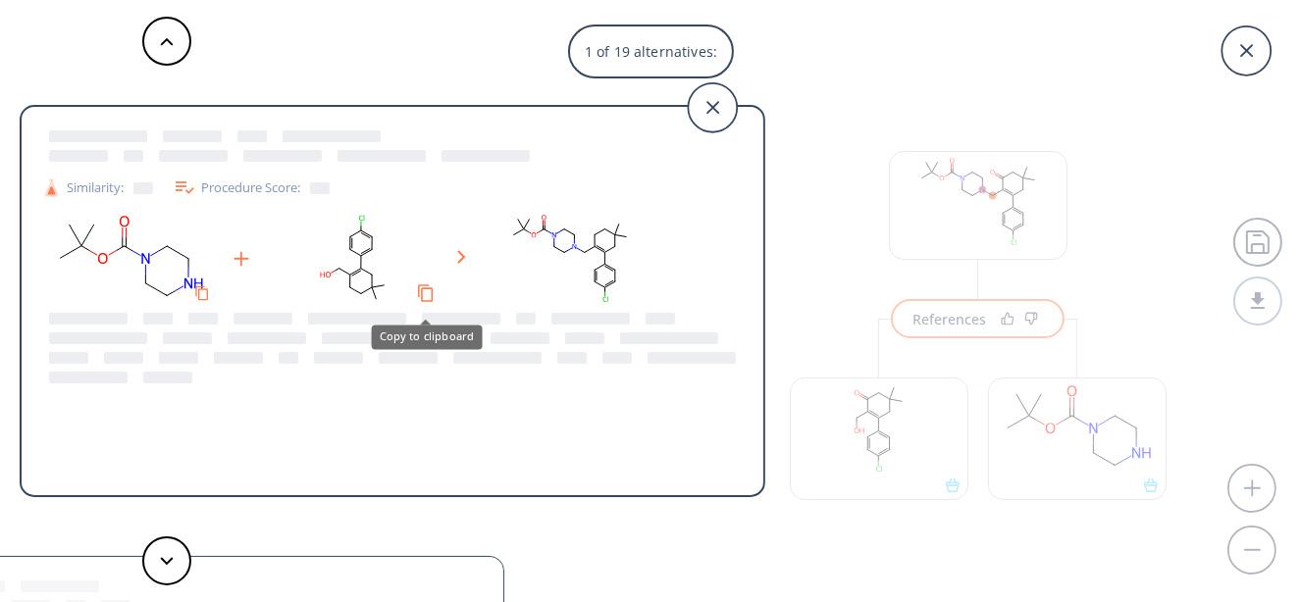
click at [428, 296] on icon "Copy to clipboard" at bounding box center [425, 293] width 19 height 19
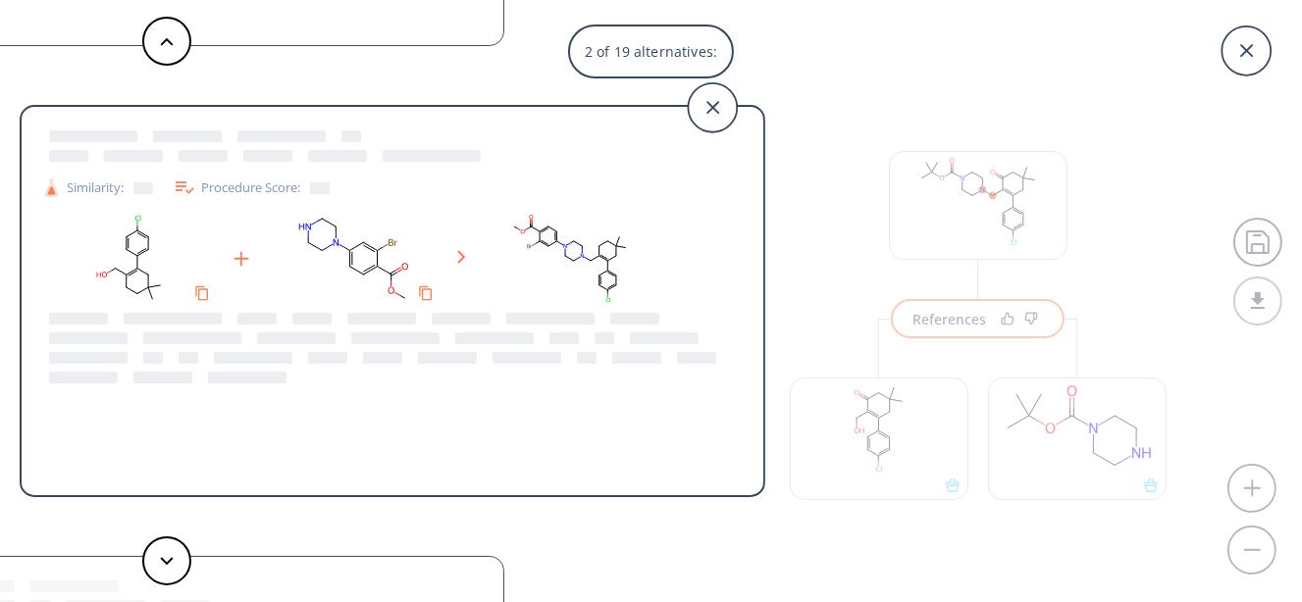
click at [189, 185] on icon at bounding box center [185, 188] width 24 height 24
click at [186, 193] on icon at bounding box center [185, 188] width 24 height 24
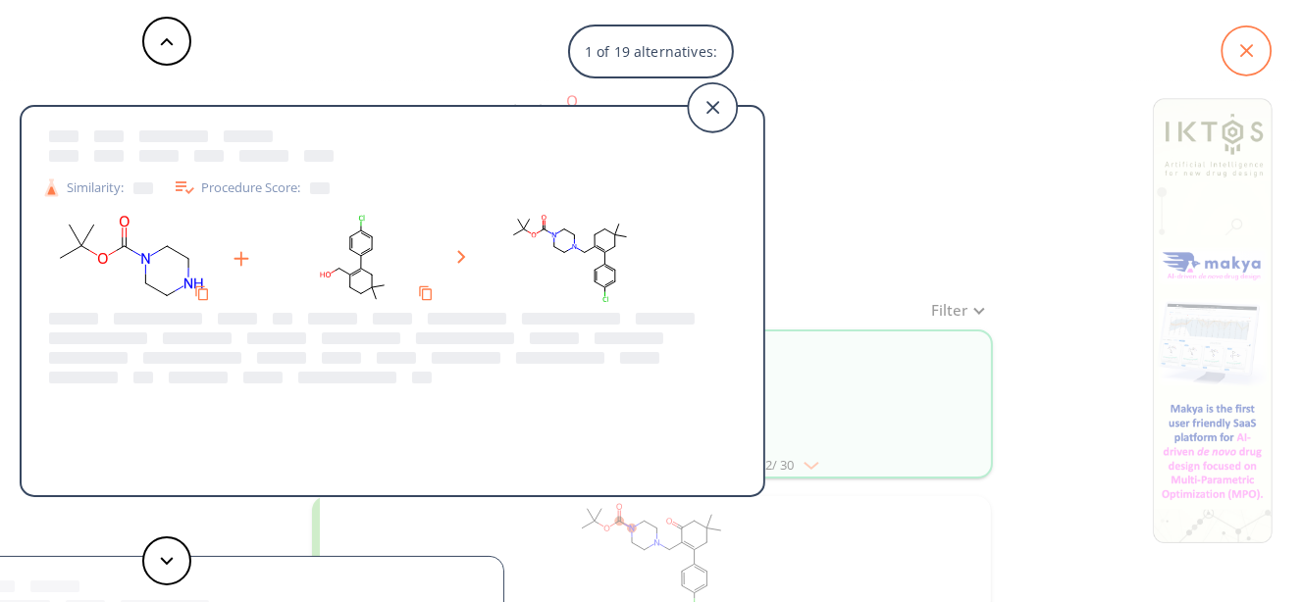
click at [1270, 41] on icon at bounding box center [1247, 51] width 62 height 62
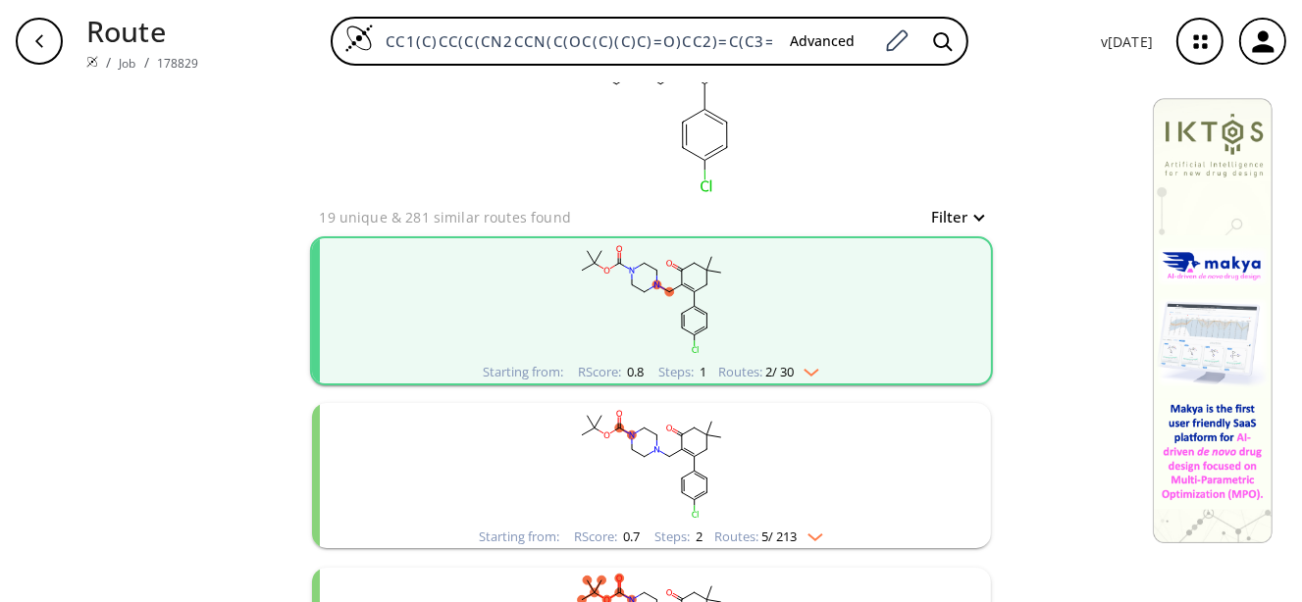
scroll to position [98, 0]
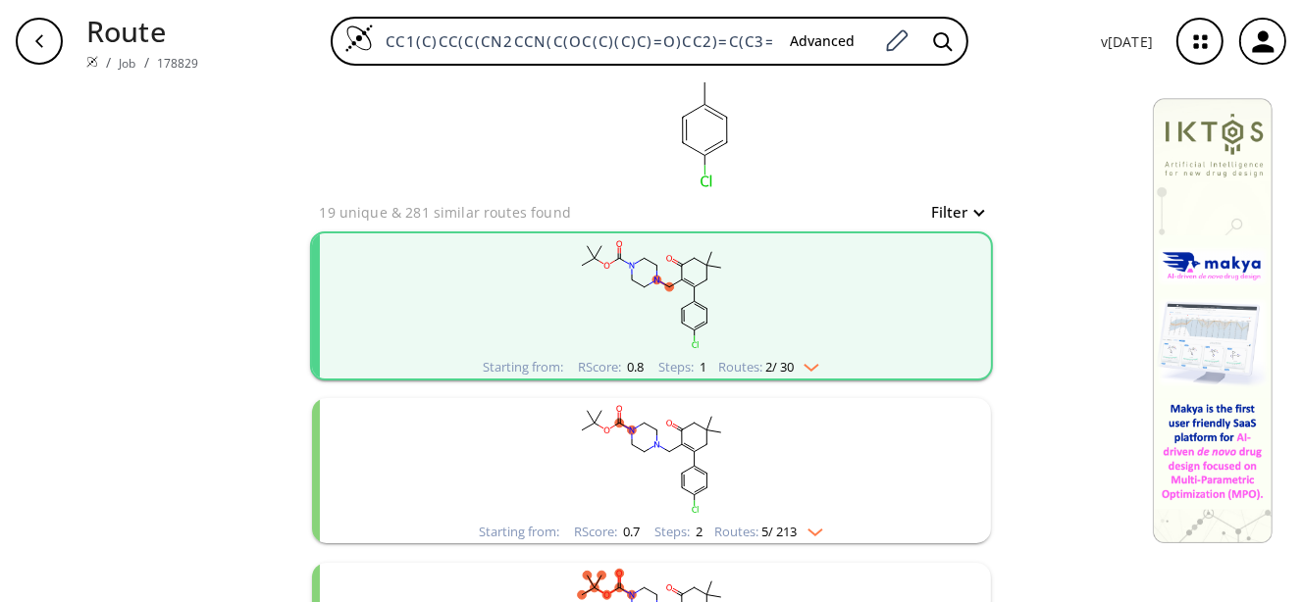
click at [680, 317] on rect "clusters" at bounding box center [651, 294] width 510 height 123
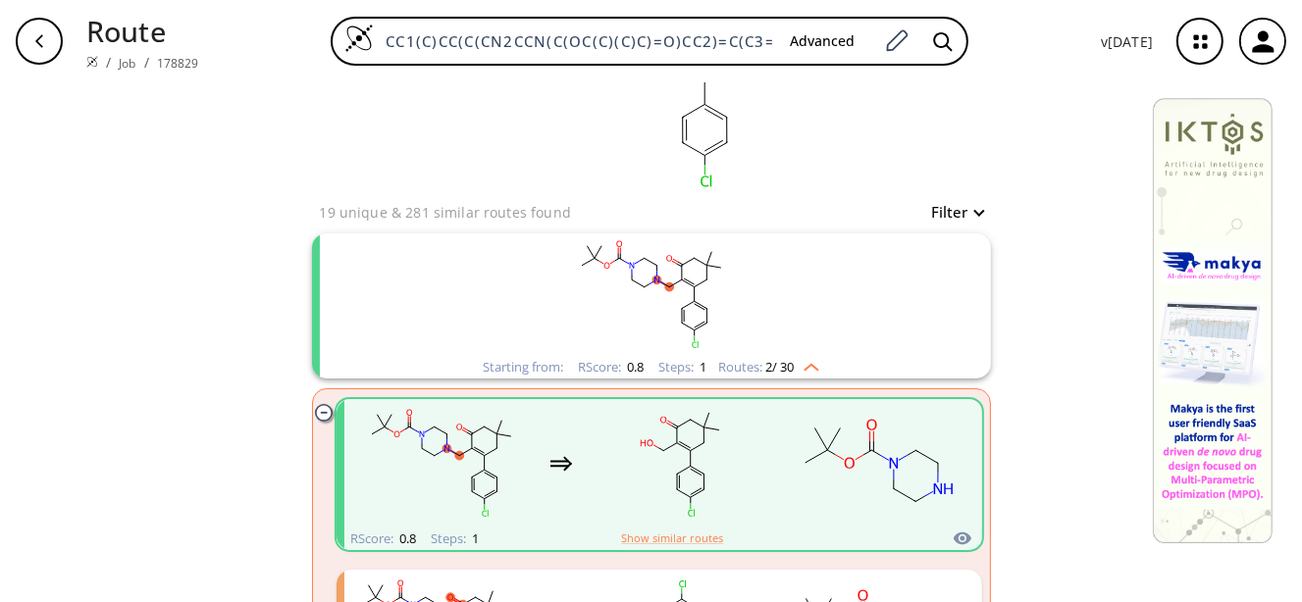
click at [684, 432] on rect "clusters" at bounding box center [681, 463] width 177 height 123
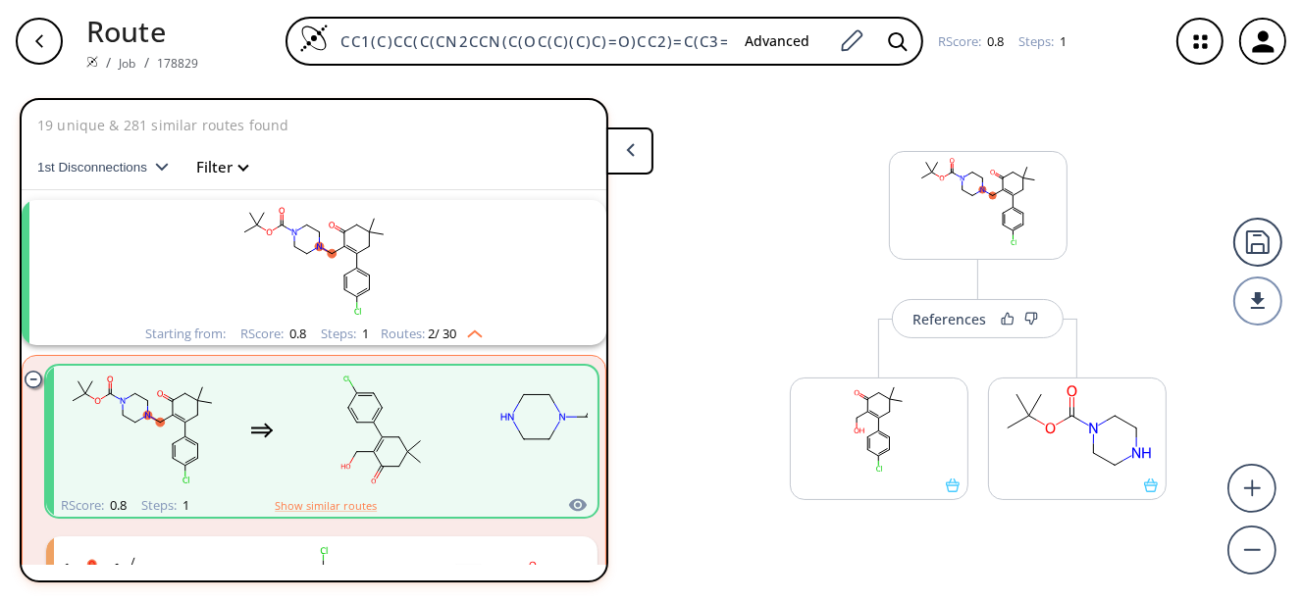
click at [312, 278] on rect "clusters" at bounding box center [314, 261] width 510 height 123
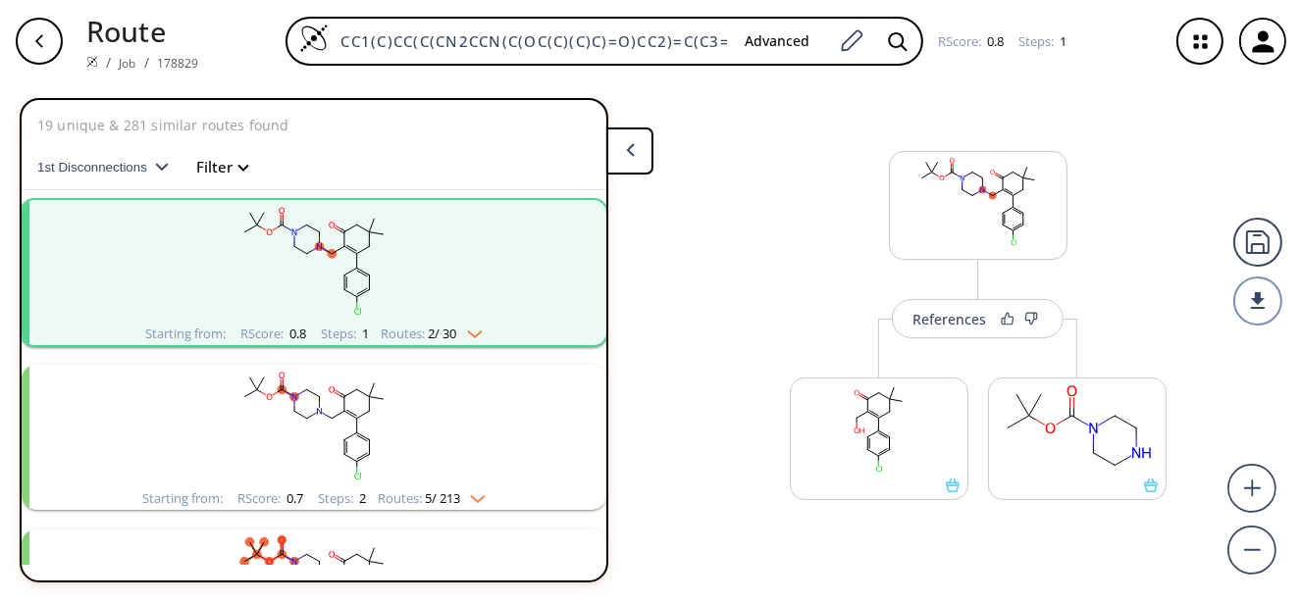
click at [318, 280] on rect "clusters" at bounding box center [314, 261] width 510 height 123
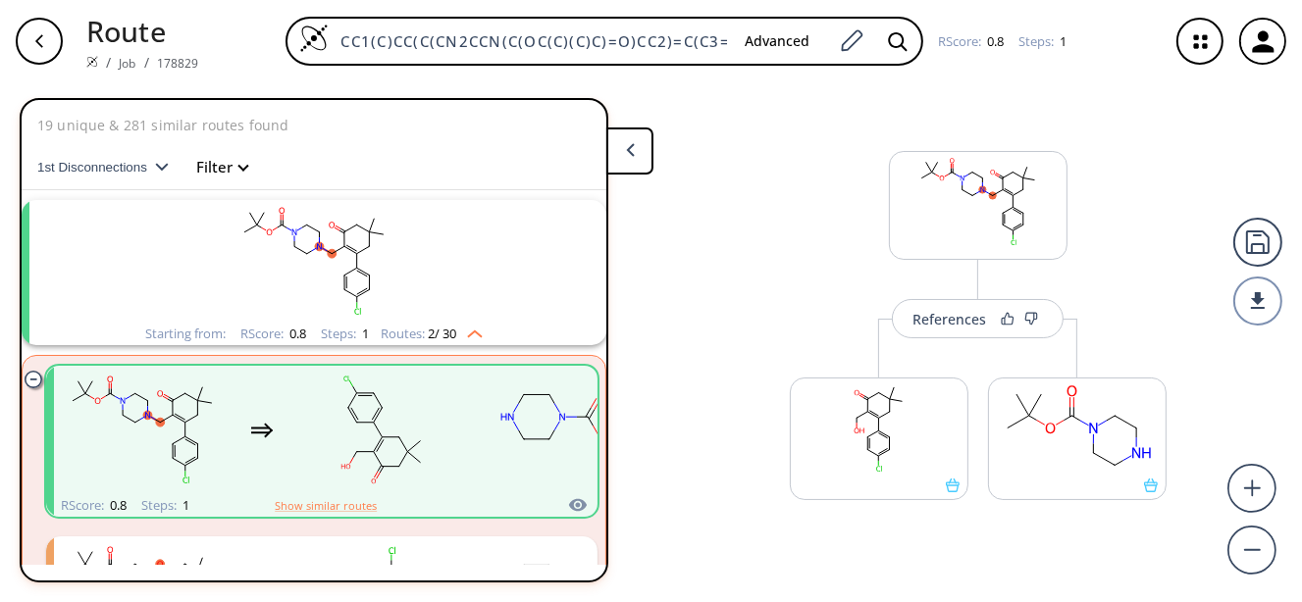
click at [945, 343] on div "More routes from here" at bounding box center [879, 429] width 198 height 221
click at [936, 321] on div "References" at bounding box center [949, 319] width 74 height 13
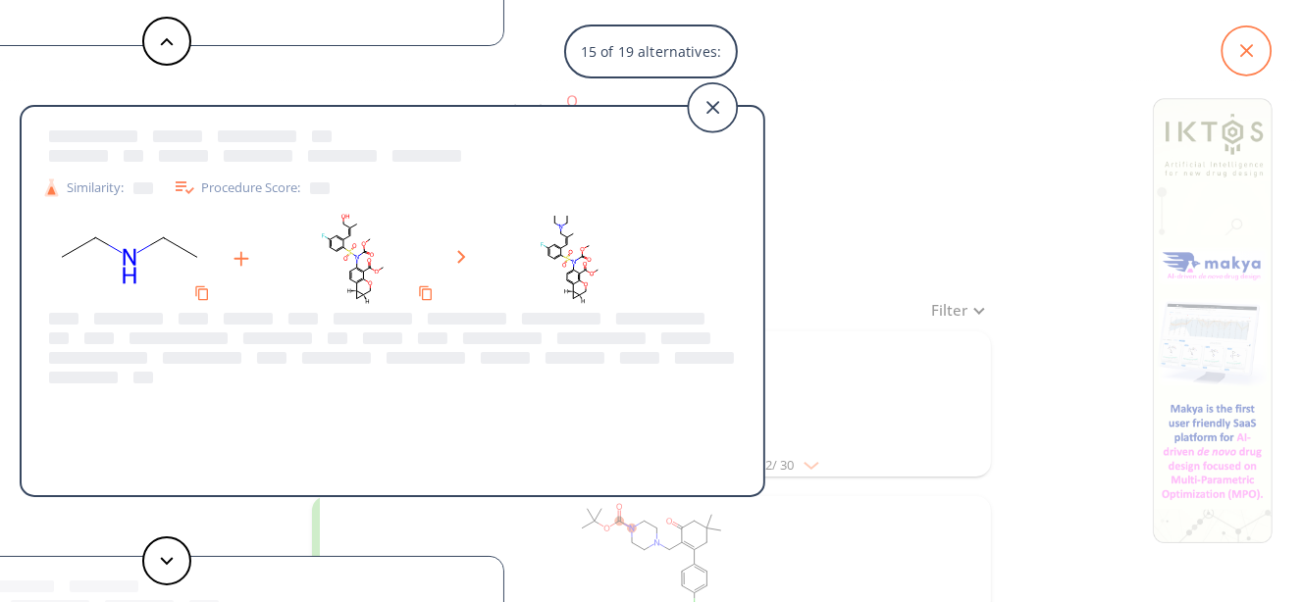
click at [1241, 52] on icon at bounding box center [1245, 50] width 49 height 49
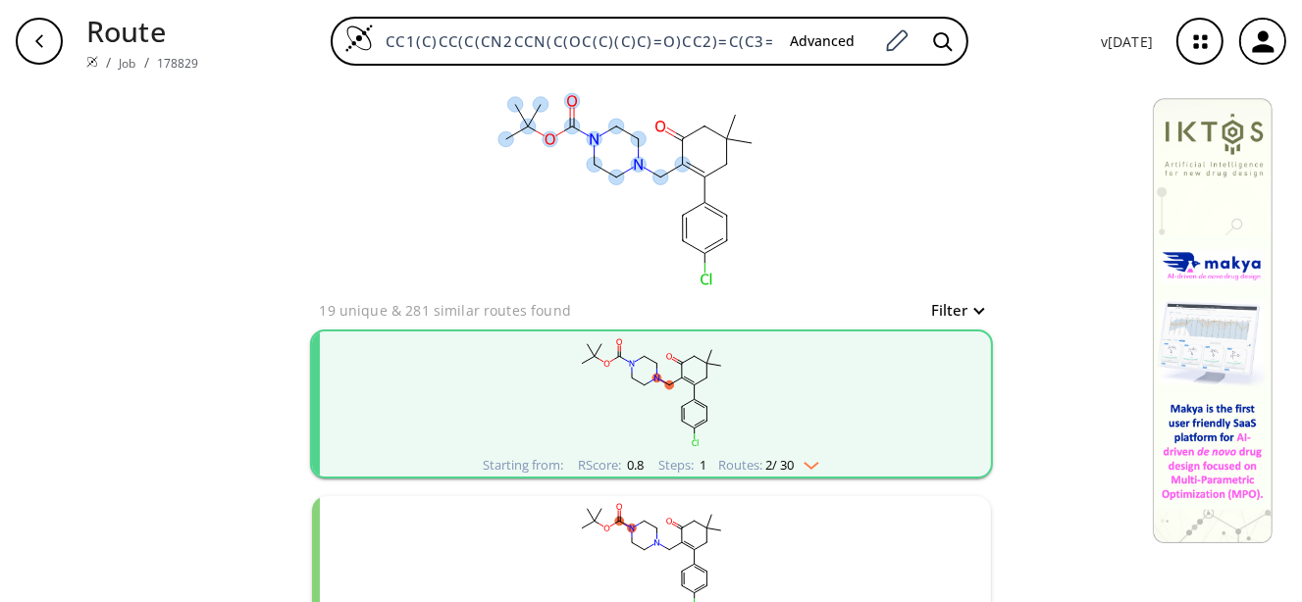
click at [633, 157] on ellipse at bounding box center [639, 165] width 16 height 16
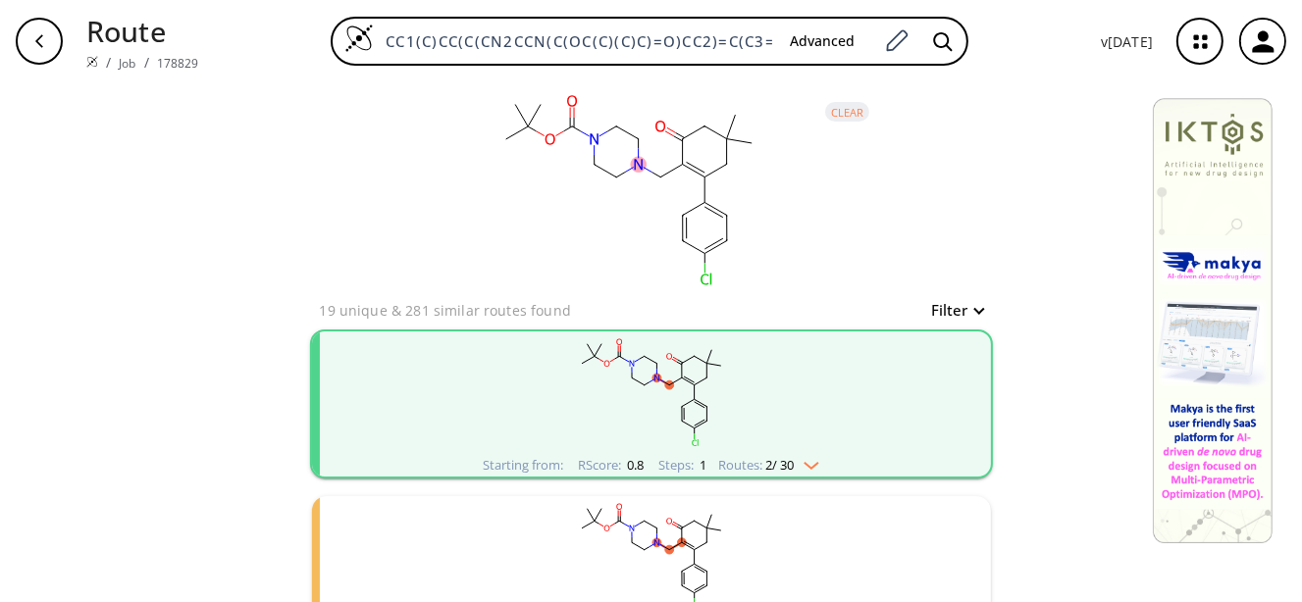
click at [653, 345] on rect "clusters" at bounding box center [651, 393] width 510 height 123
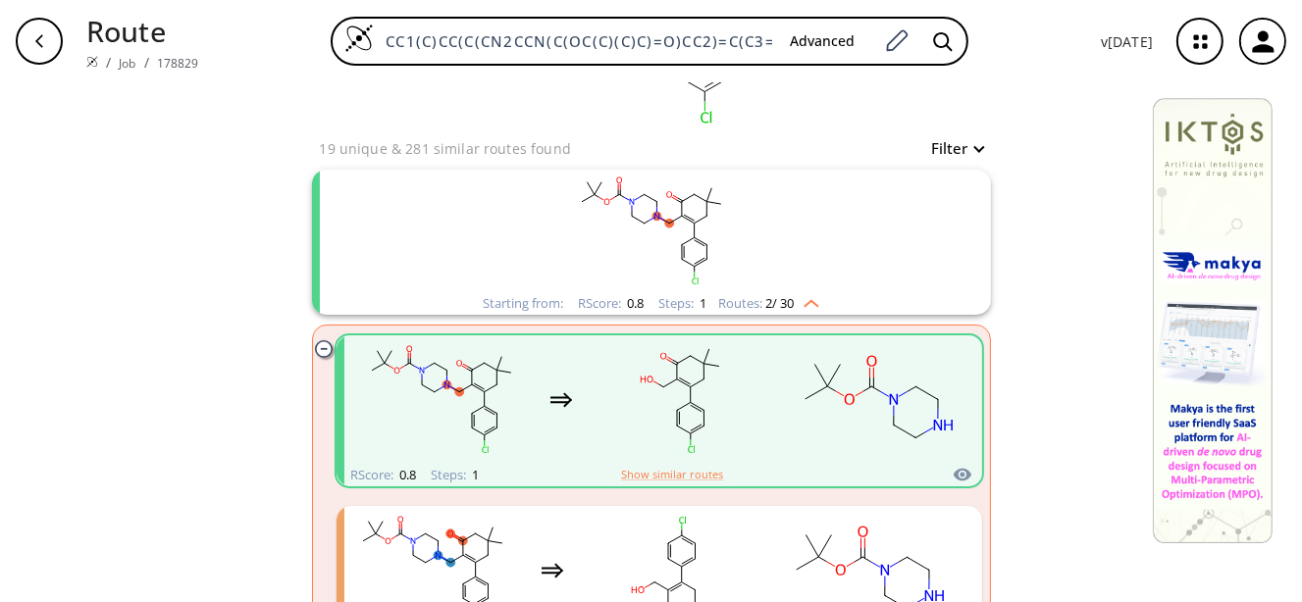
scroll to position [196, 0]
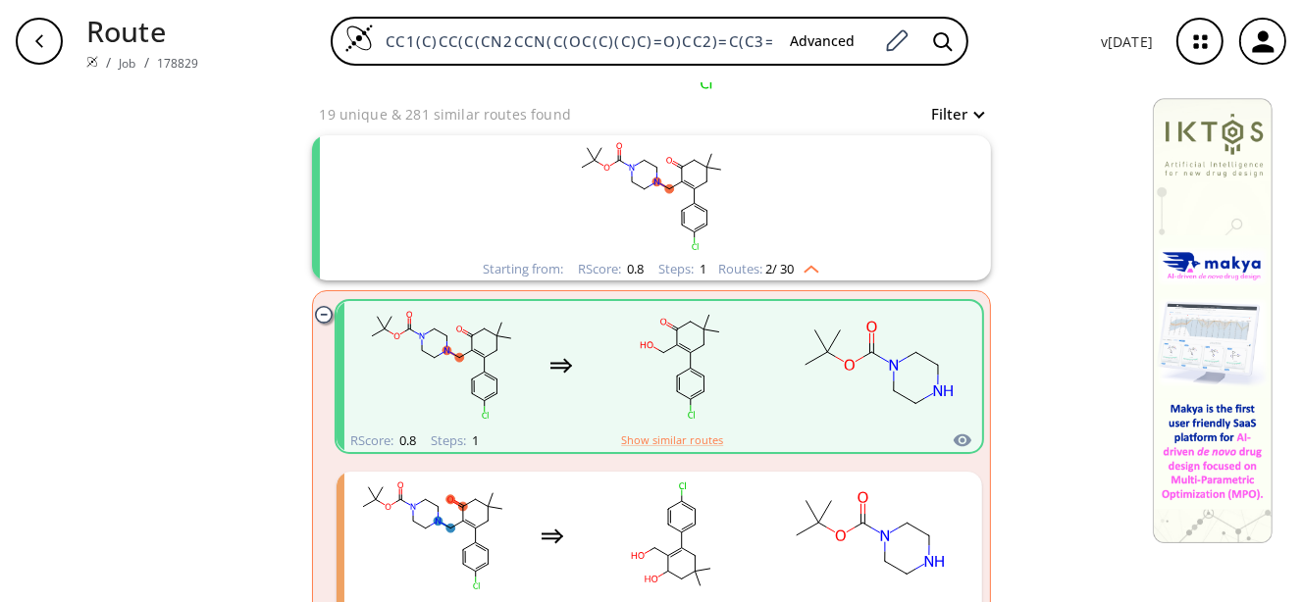
click at [652, 401] on rect "clusters" at bounding box center [681, 365] width 177 height 123
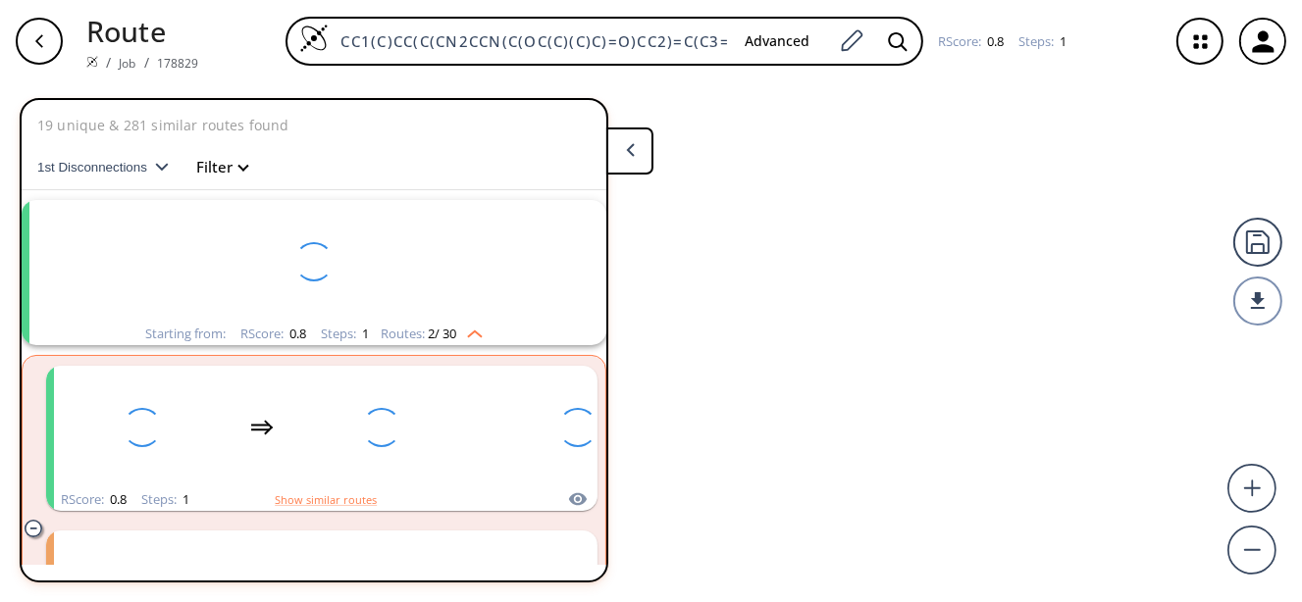
scroll to position [44, 0]
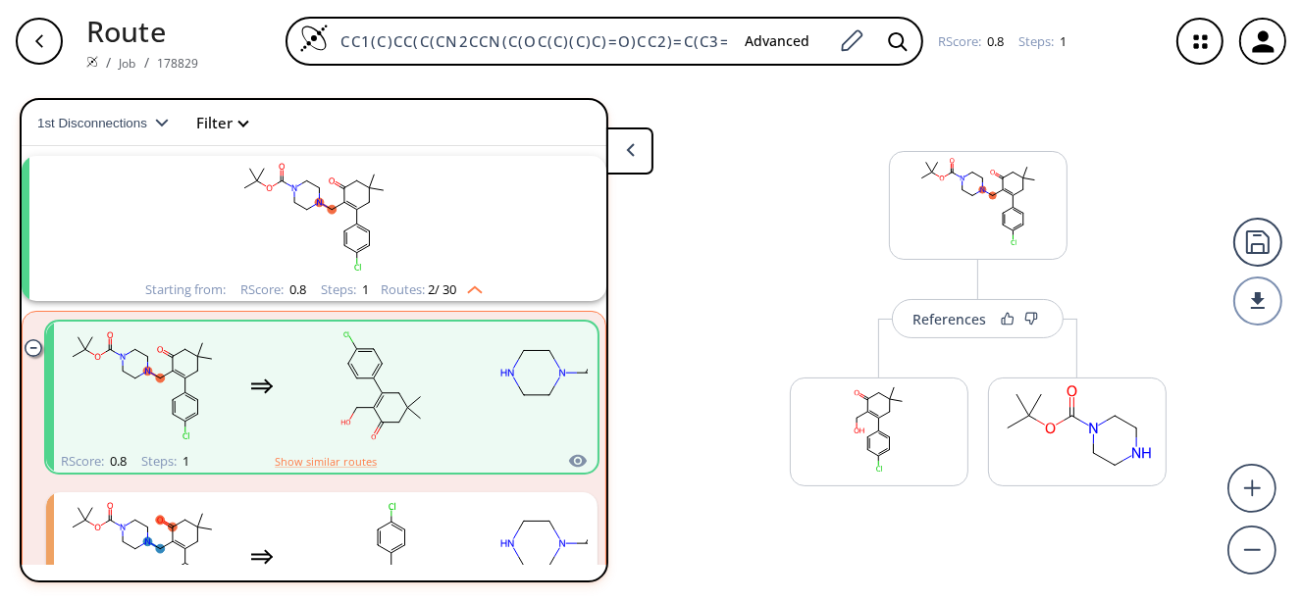
click at [974, 342] on div "More routes from here" at bounding box center [879, 422] width 198 height 207
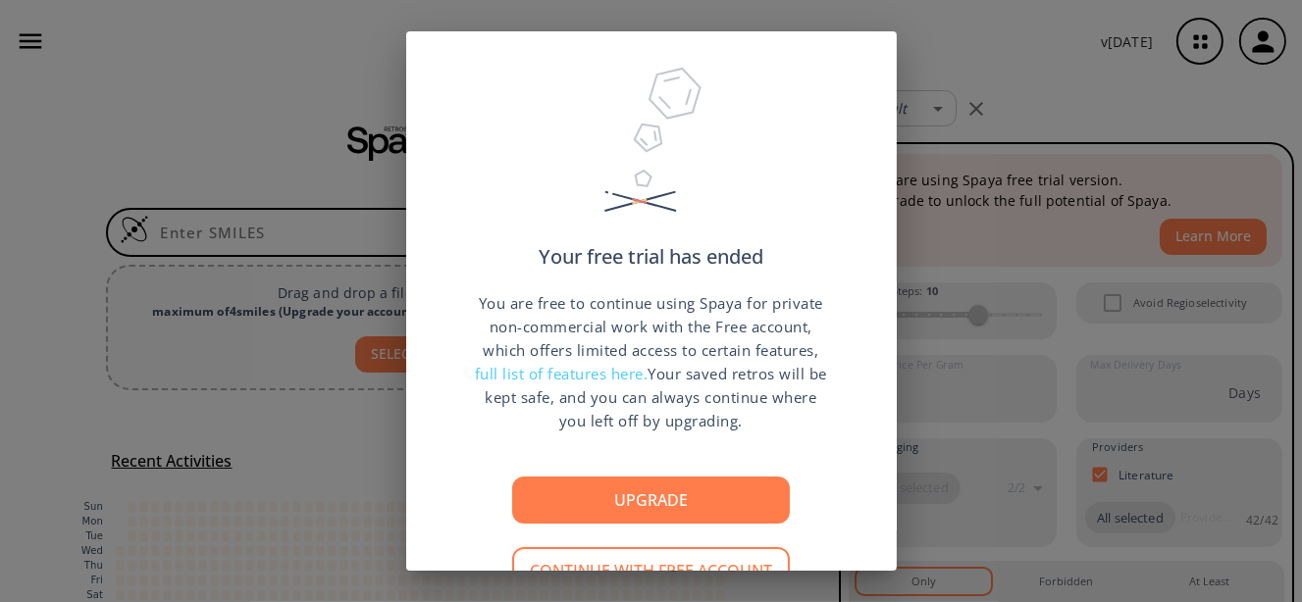
drag, startPoint x: 249, startPoint y: 111, endPoint x: 476, endPoint y: 274, distance: 279.1
click at [252, 113] on div "Your free trial has ended You are free to continue using Spaya for private non-…" at bounding box center [651, 301] width 1302 height 602
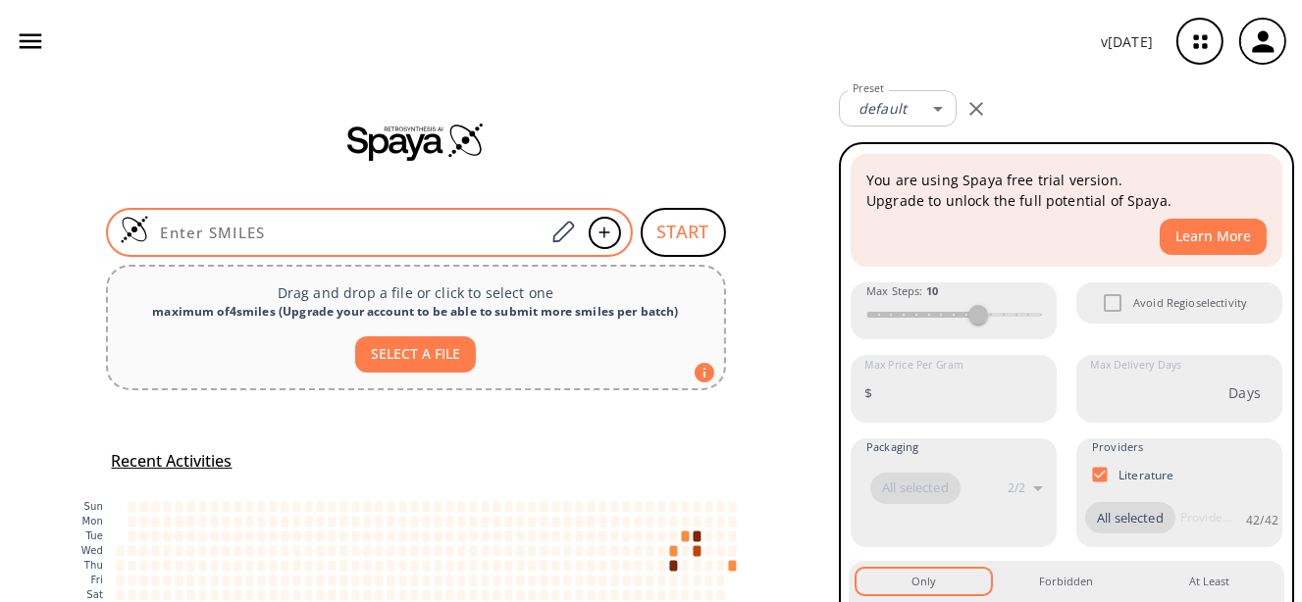
click at [362, 232] on input at bounding box center [347, 233] width 396 height 20
paste input "OC1CC(C)(C)CC(C2=CC=C(Cl)C=C2)=C1CCl"
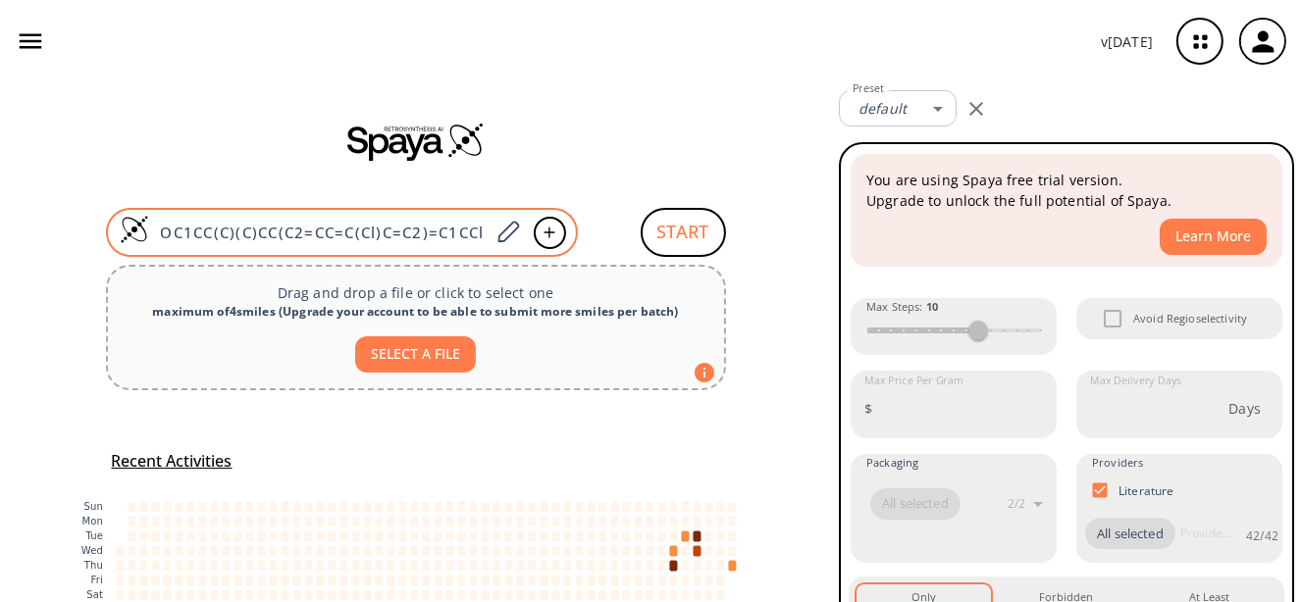
type input "OC1CC(C)(C)CC(C2=CC=C(Cl)C=C2)=C1CCl"
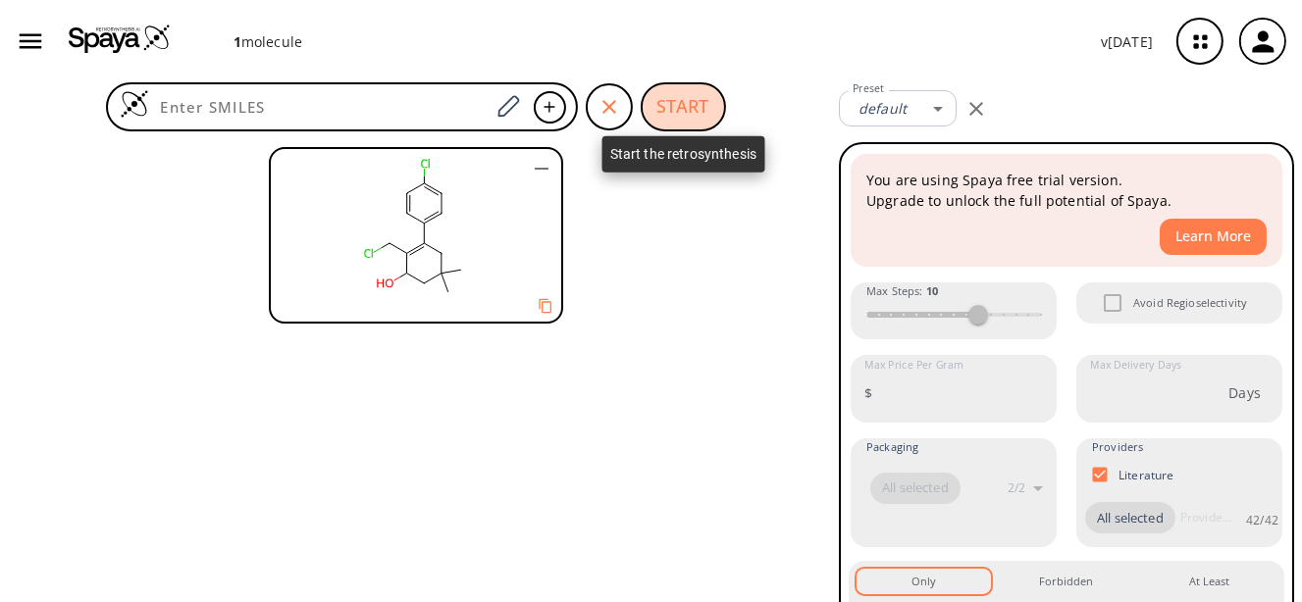
drag, startPoint x: 661, startPoint y: 118, endPoint x: 629, endPoint y: 141, distance: 40.0
click at [662, 118] on button "START" at bounding box center [683, 106] width 85 height 49
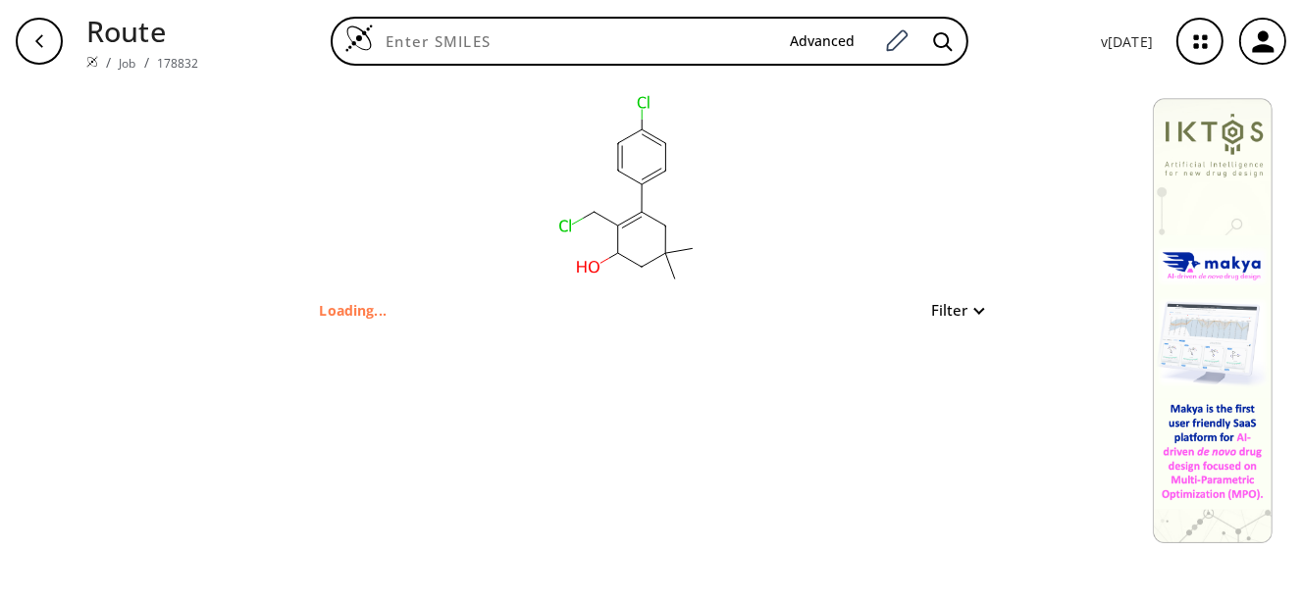
click at [966, 303] on button "Filter" at bounding box center [951, 310] width 63 height 15
click at [960, 308] on div at bounding box center [651, 301] width 1302 height 602
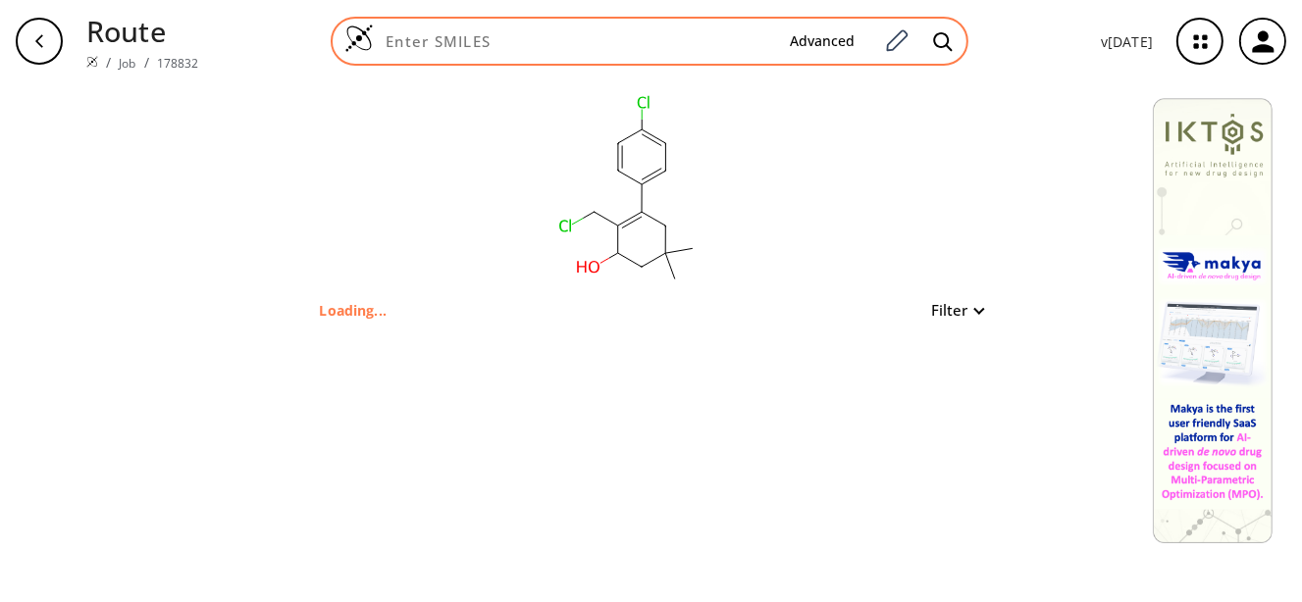
click at [774, 50] on input at bounding box center [574, 41] width 400 height 20
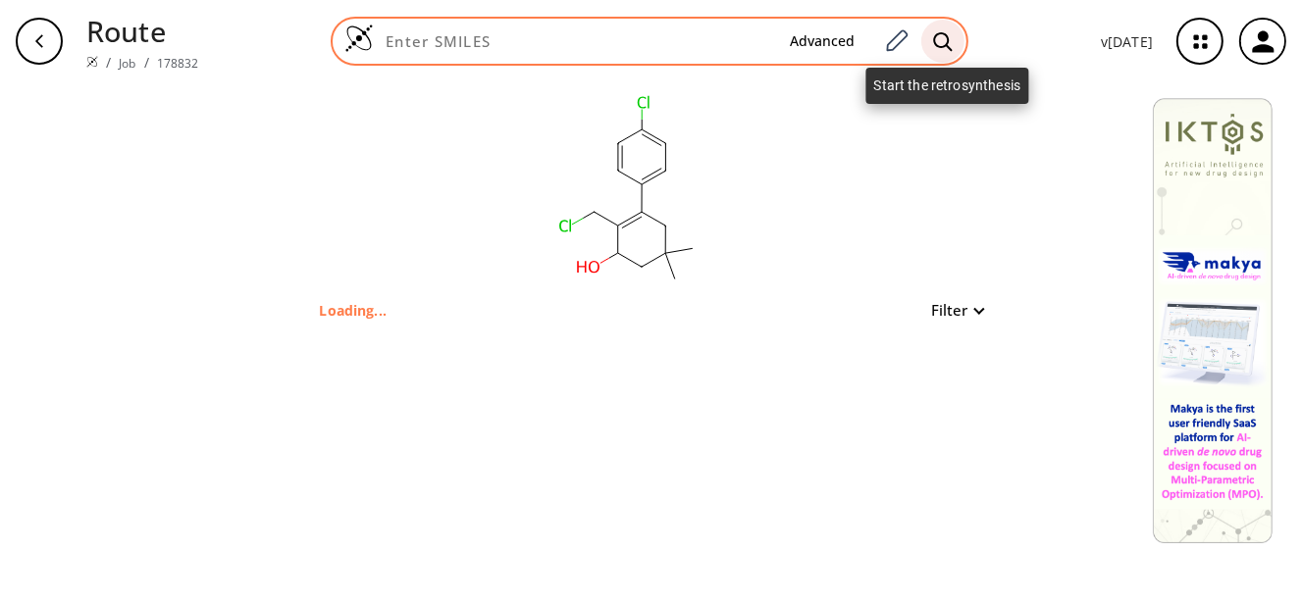
click at [939, 45] on icon at bounding box center [943, 41] width 20 height 21
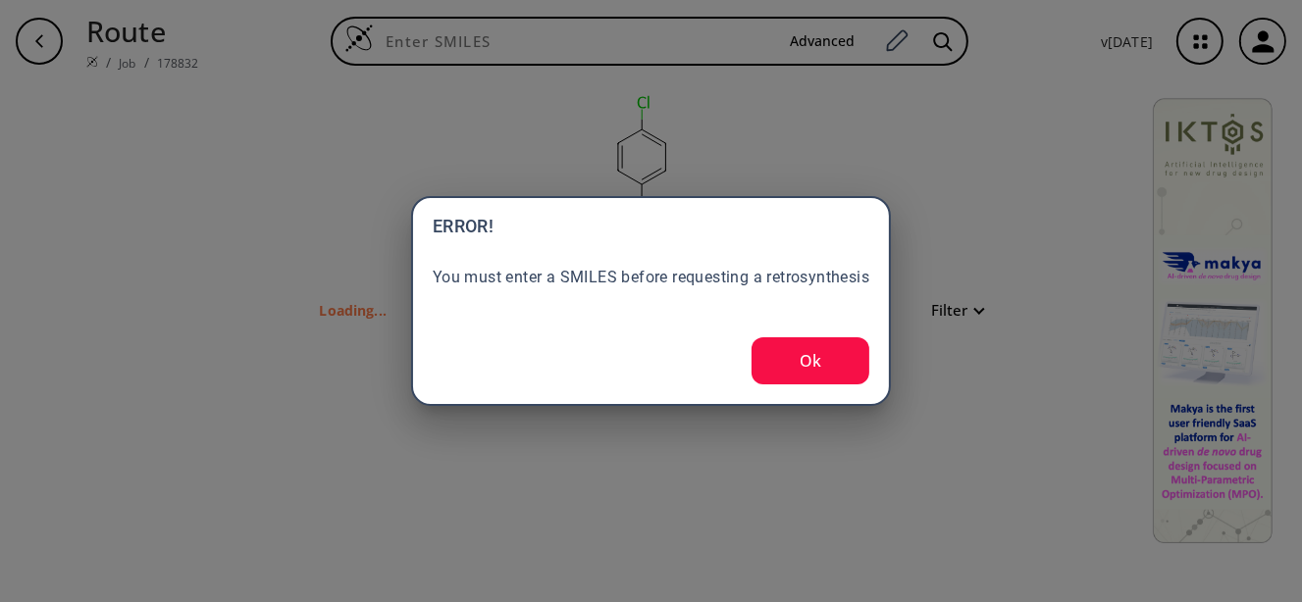
click at [826, 394] on div "ERROR! You must enter a SMILES before requesting a retrosynthesis Ok" at bounding box center [651, 301] width 480 height 210
click at [824, 368] on button "Ok" at bounding box center [810, 360] width 118 height 47
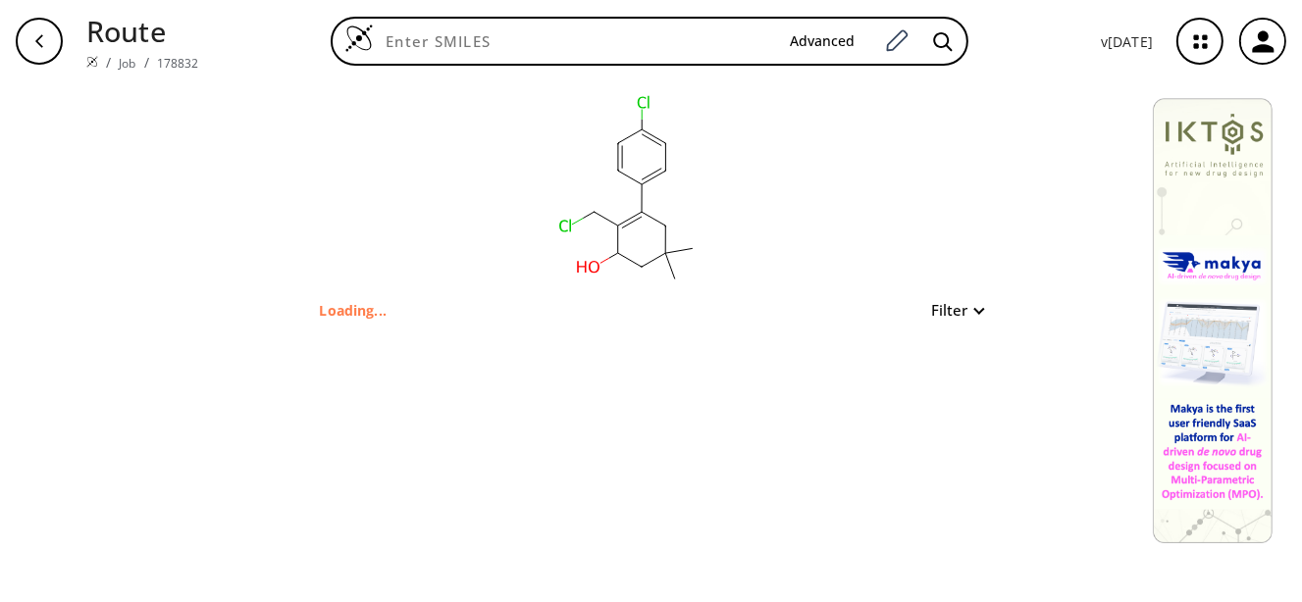
click at [943, 304] on button "Filter" at bounding box center [951, 310] width 63 height 15
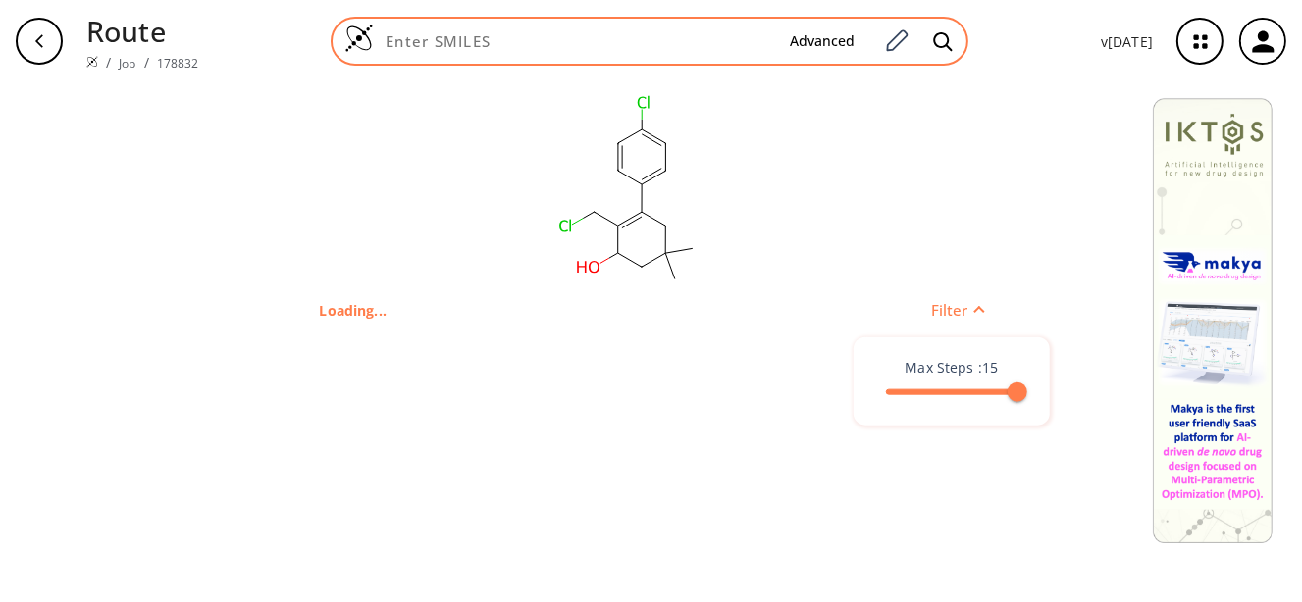
click at [660, 60] on div "Advanced" at bounding box center [650, 41] width 638 height 49
paste input "OC1CC(C)(C)CC(C2=CC=C(Cl)C=C2)=C1CCl"
type input "OC1CC(C)(C)CC(C2=CC=C(Cl)C=C2)=C1CCl"
